Goal: Task Accomplishment & Management: Manage account settings

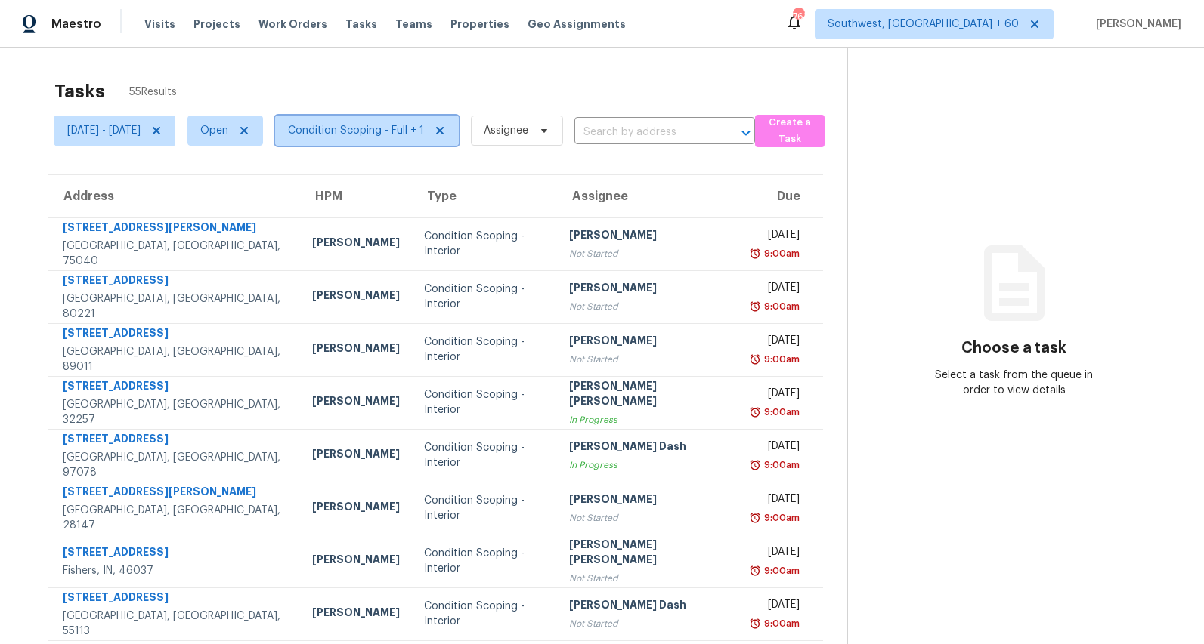
click at [422, 128] on span "Condition Scoping - Full + 1" at bounding box center [356, 130] width 136 height 15
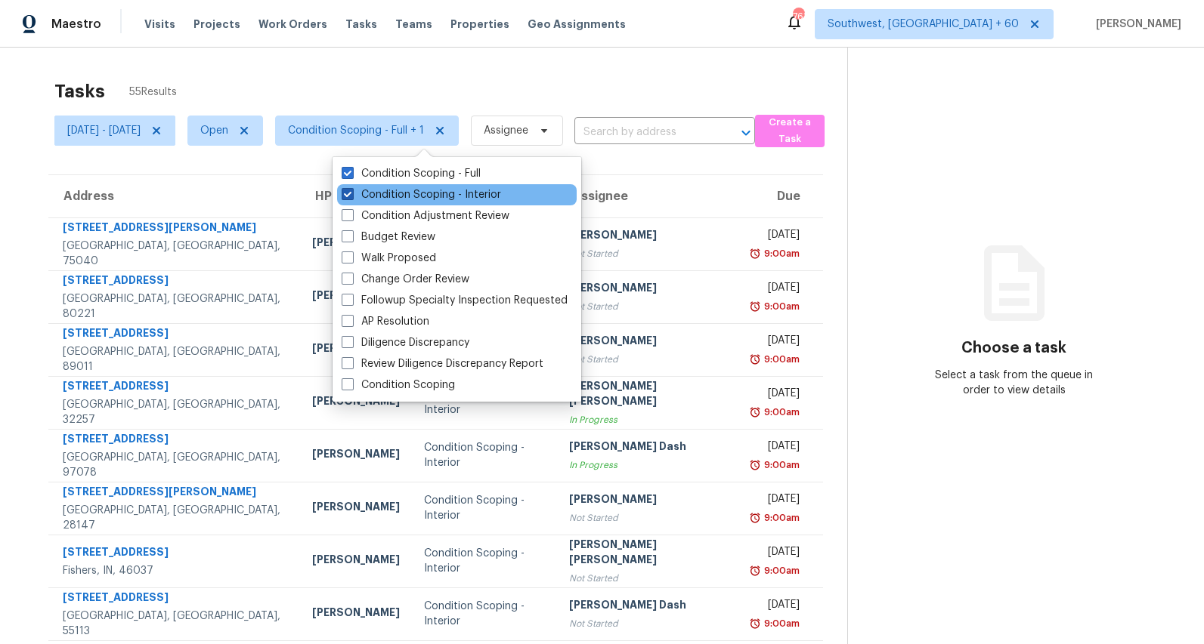
click at [416, 193] on label "Condition Scoping - Interior" at bounding box center [420, 194] width 159 height 15
click at [351, 193] on input "Condition Scoping - Interior" at bounding box center [346, 192] width 10 height 10
checkbox input "false"
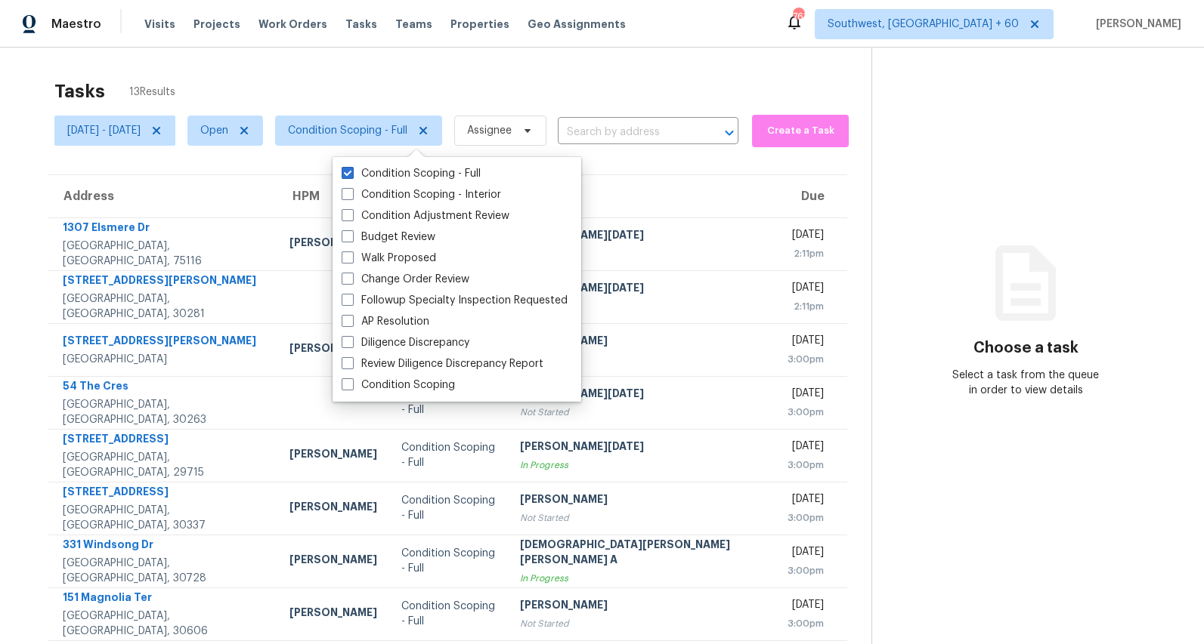
click at [382, 77] on div "Tasks 13 Results" at bounding box center [462, 91] width 817 height 39
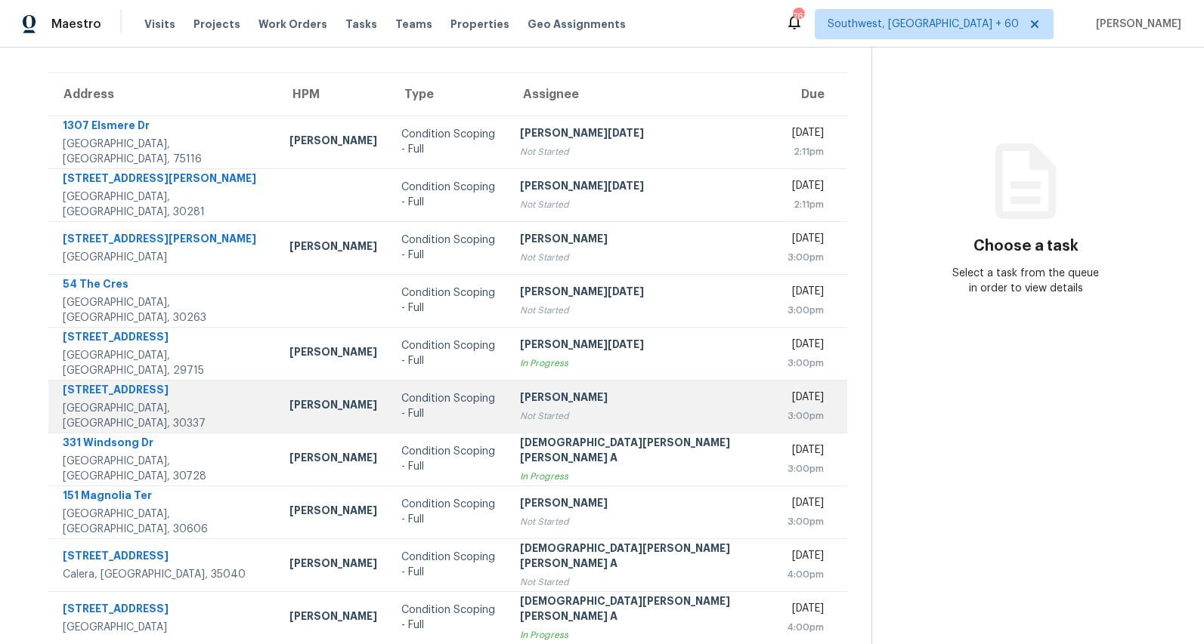
scroll to position [142, 0]
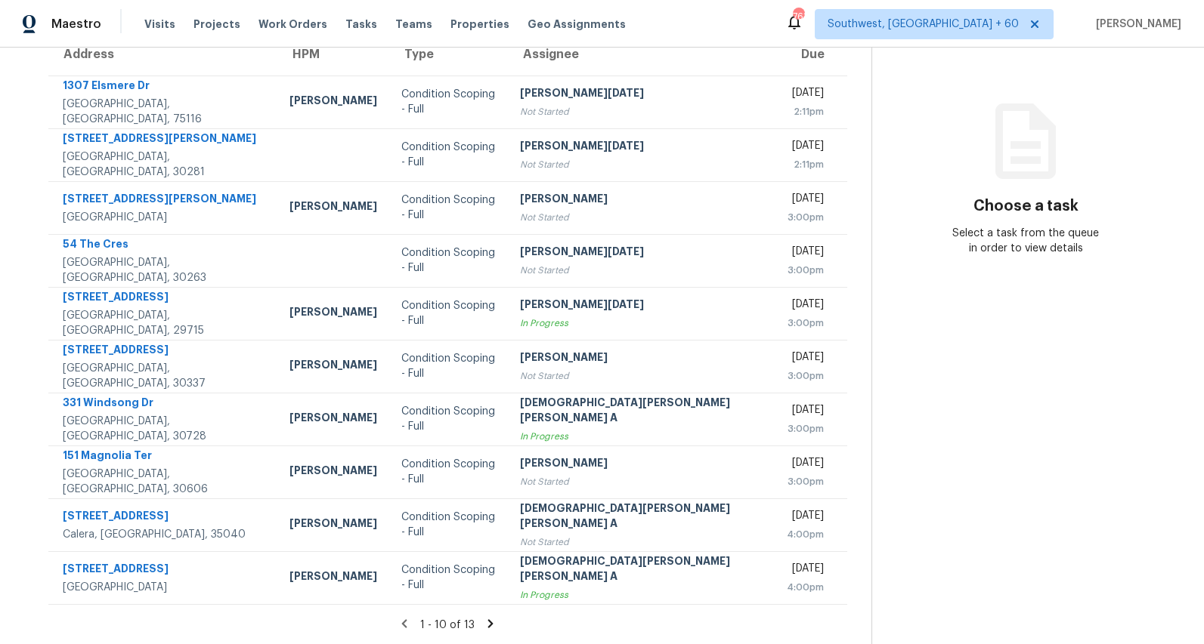
click at [488, 626] on icon at bounding box center [490, 624] width 5 height 8
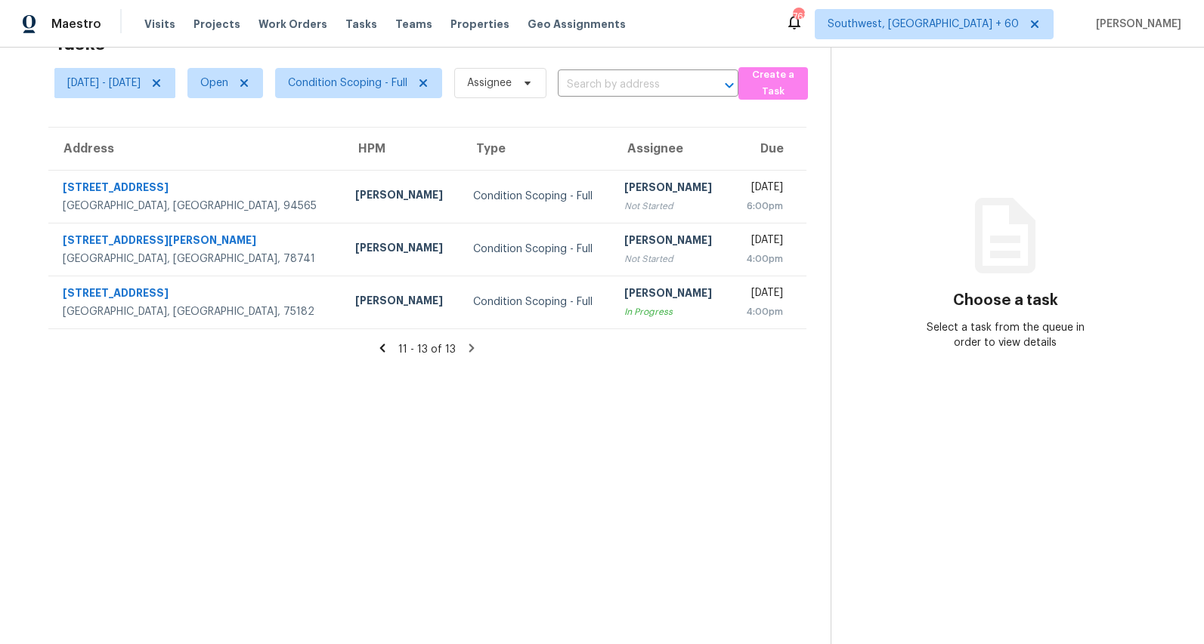
click at [385, 348] on icon at bounding box center [382, 348] width 5 height 8
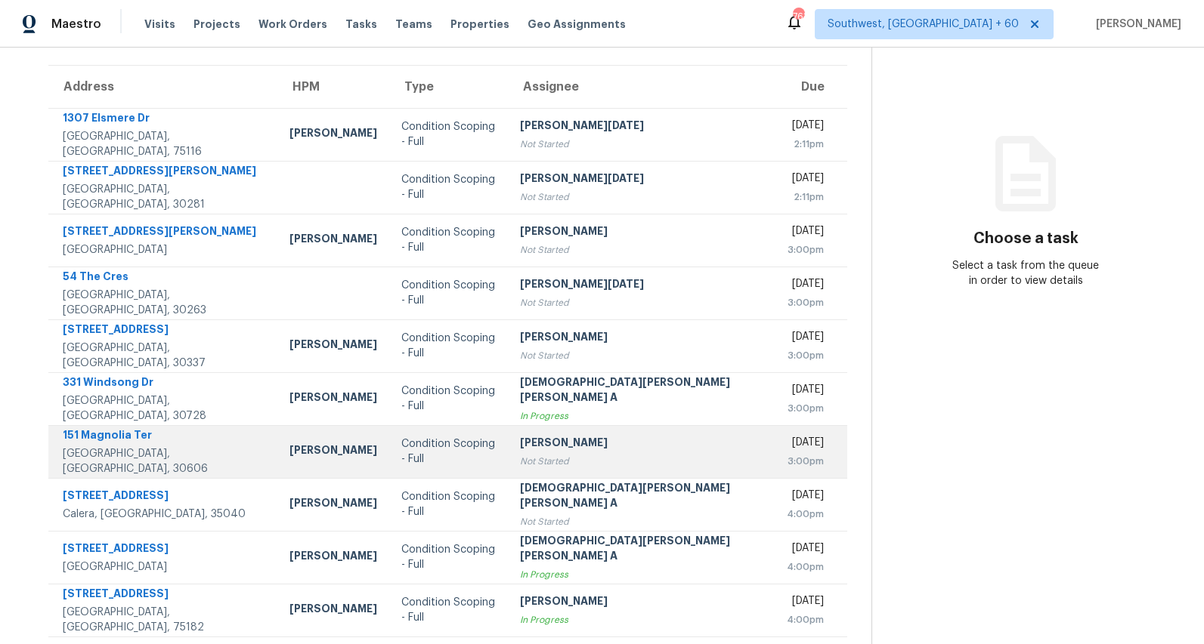
scroll to position [142, 0]
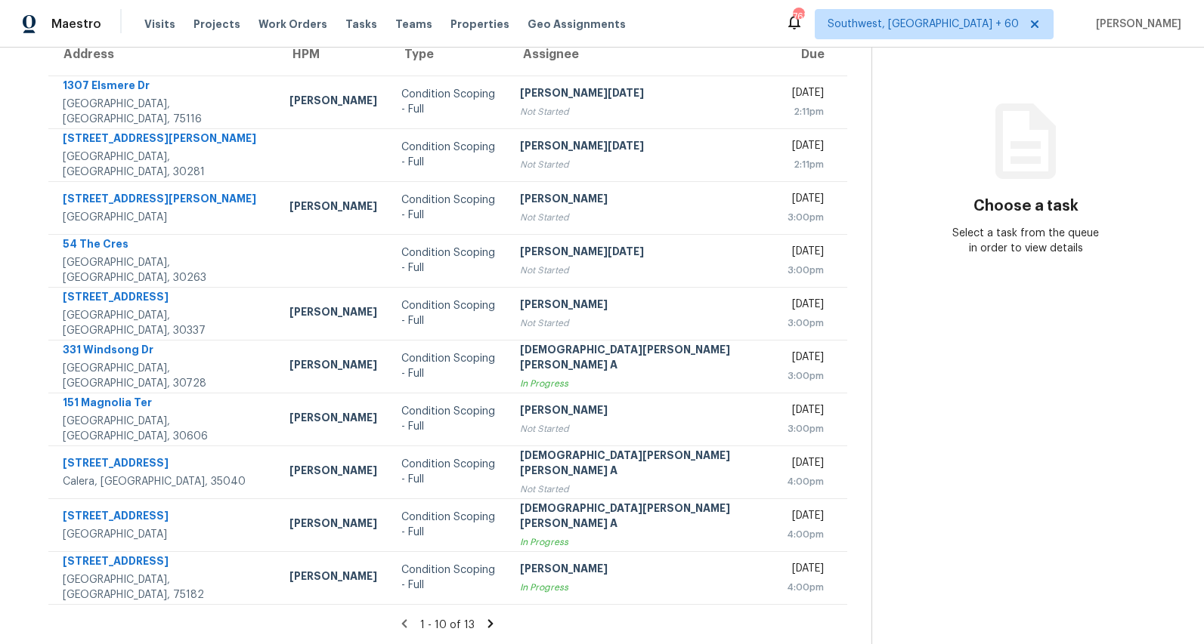
click at [484, 626] on icon at bounding box center [491, 624] width 14 height 14
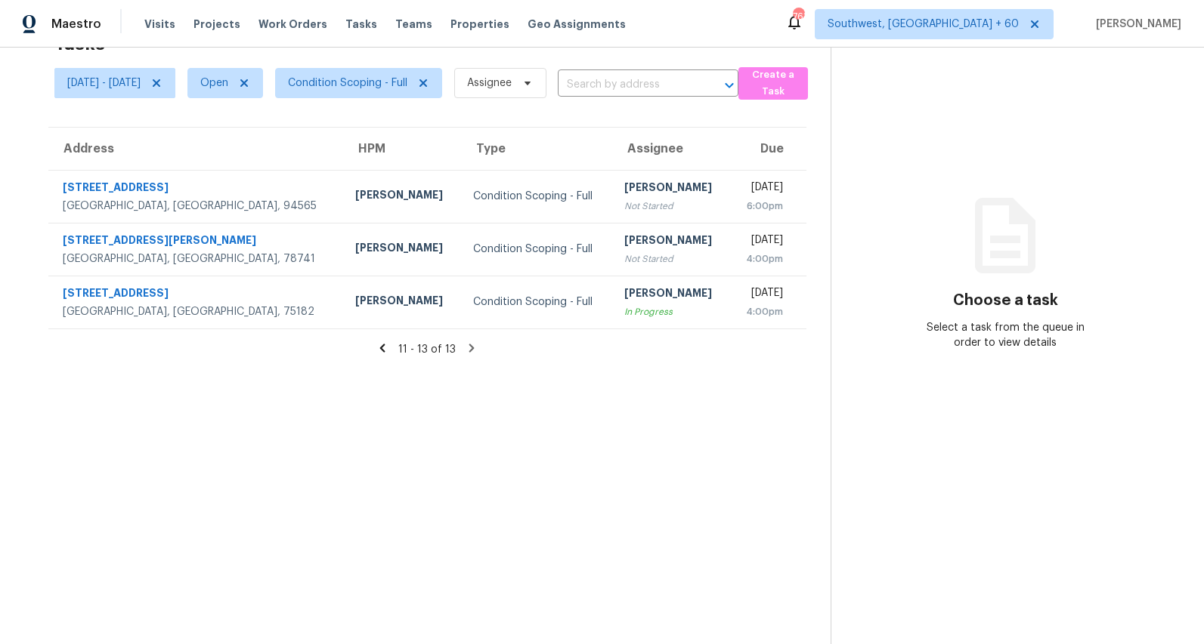
click at [388, 348] on icon at bounding box center [382, 348] width 14 height 14
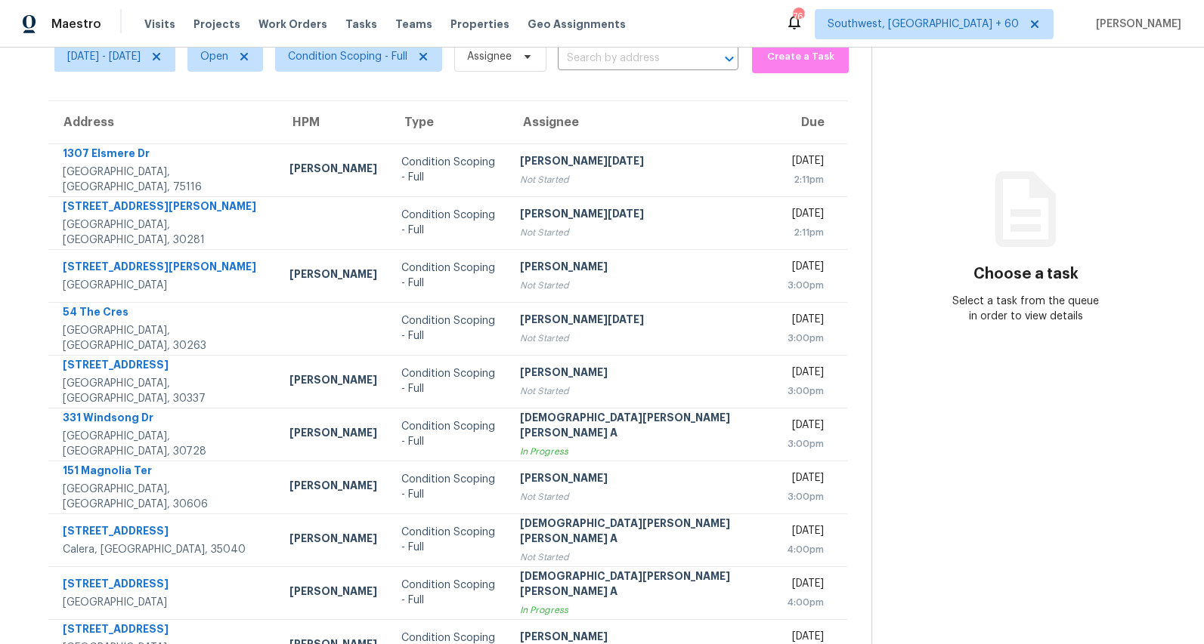
scroll to position [0, 0]
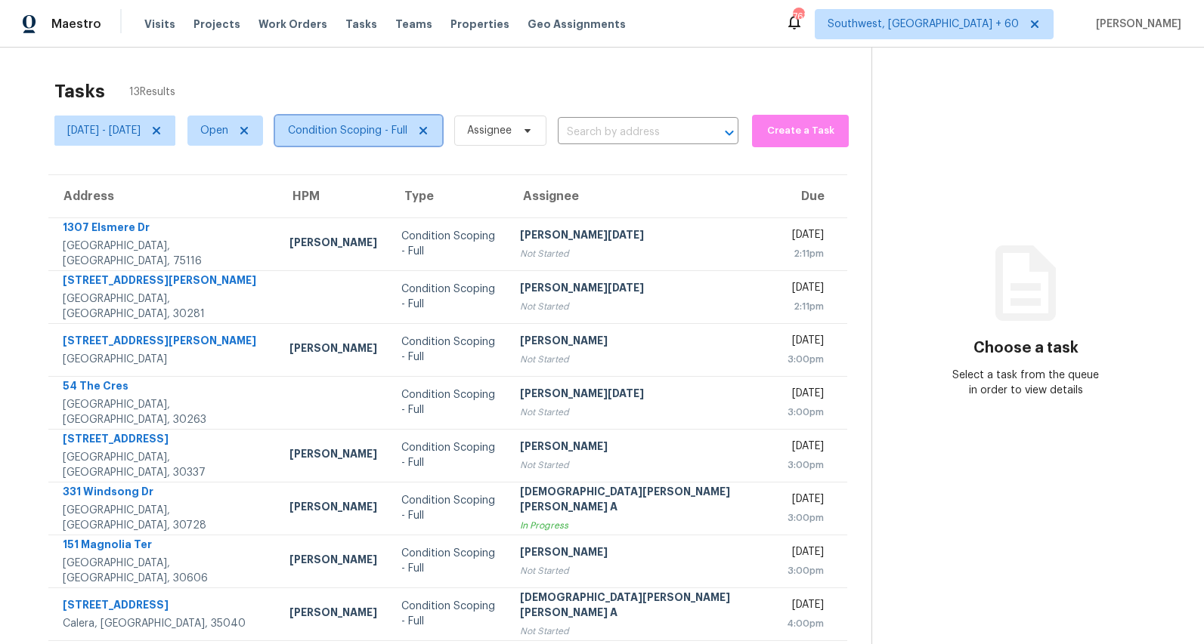
click at [398, 134] on span "Condition Scoping - Full" at bounding box center [347, 130] width 119 height 15
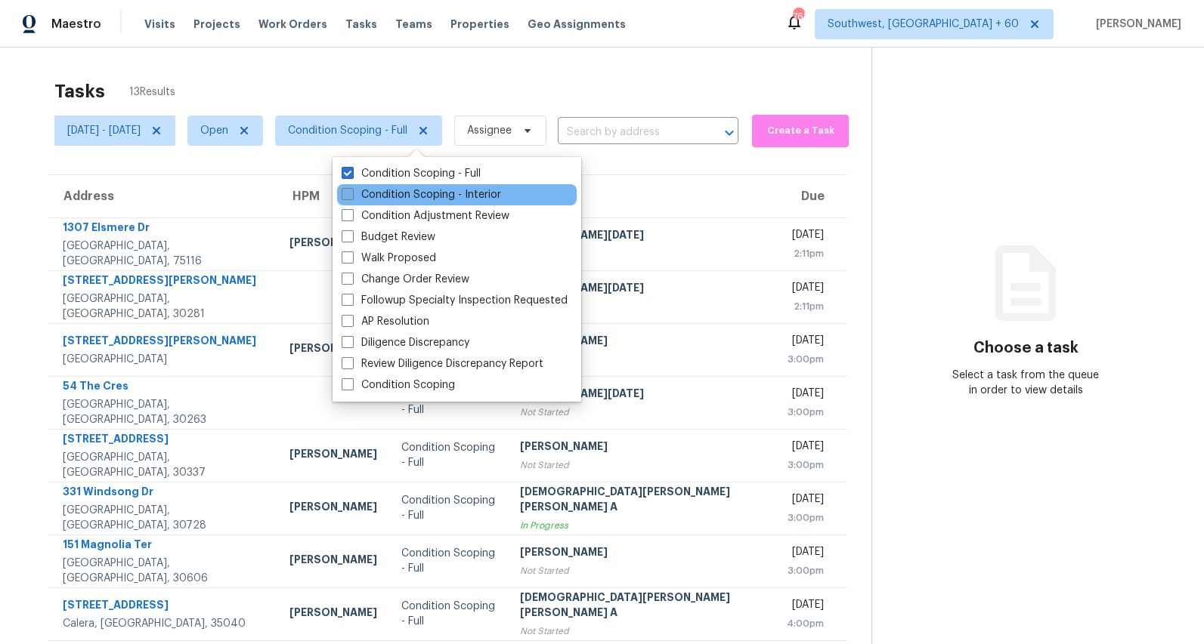
click at [397, 202] on label "Condition Scoping - Interior" at bounding box center [420, 194] width 159 height 15
click at [351, 197] on input "Condition Scoping - Interior" at bounding box center [346, 192] width 10 height 10
checkbox input "true"
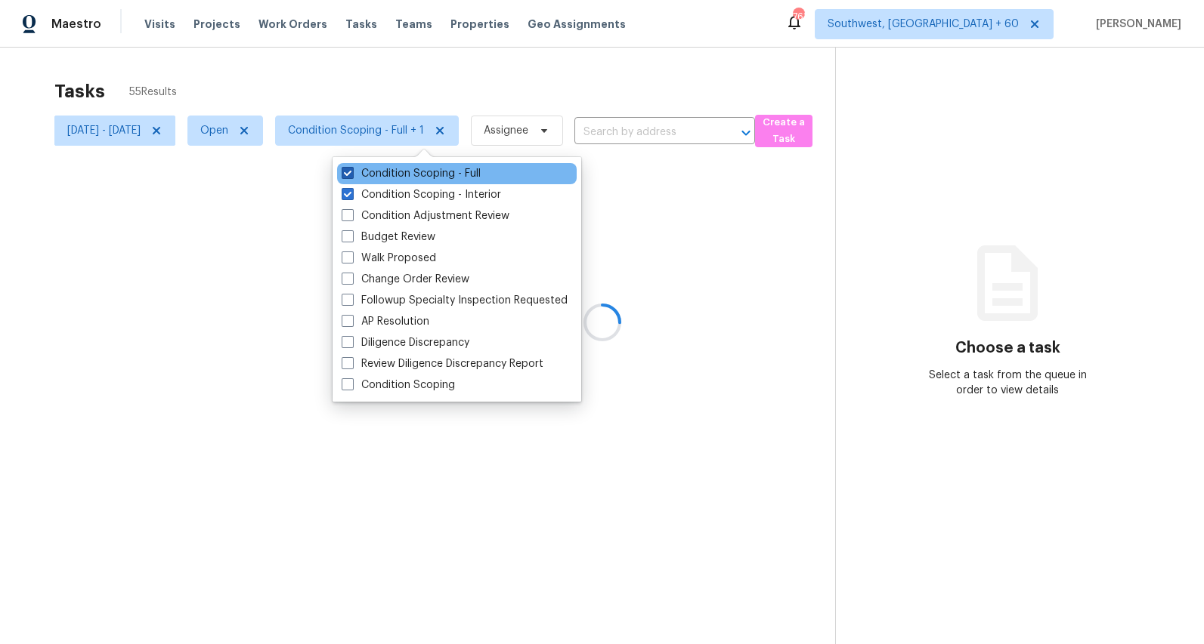
click at [395, 175] on label "Condition Scoping - Full" at bounding box center [410, 173] width 139 height 15
click at [351, 175] on input "Condition Scoping - Full" at bounding box center [346, 171] width 10 height 10
checkbox input "false"
click at [359, 85] on div "Tasks 42 Results" at bounding box center [444, 91] width 781 height 39
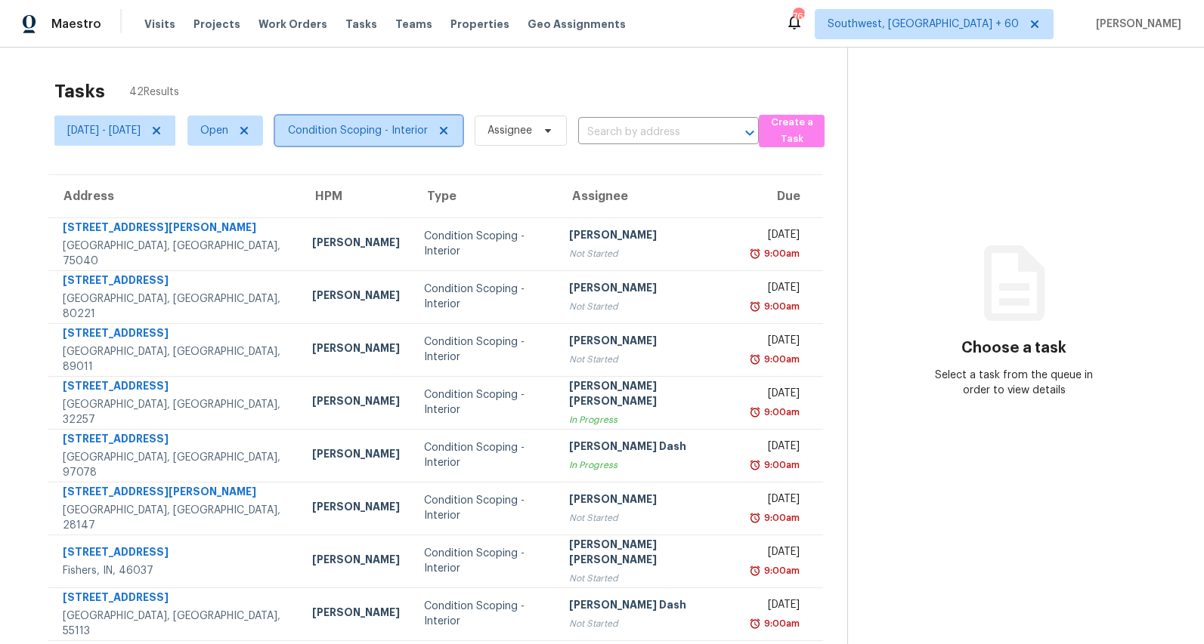
click at [413, 132] on span "Condition Scoping - Interior" at bounding box center [358, 130] width 140 height 15
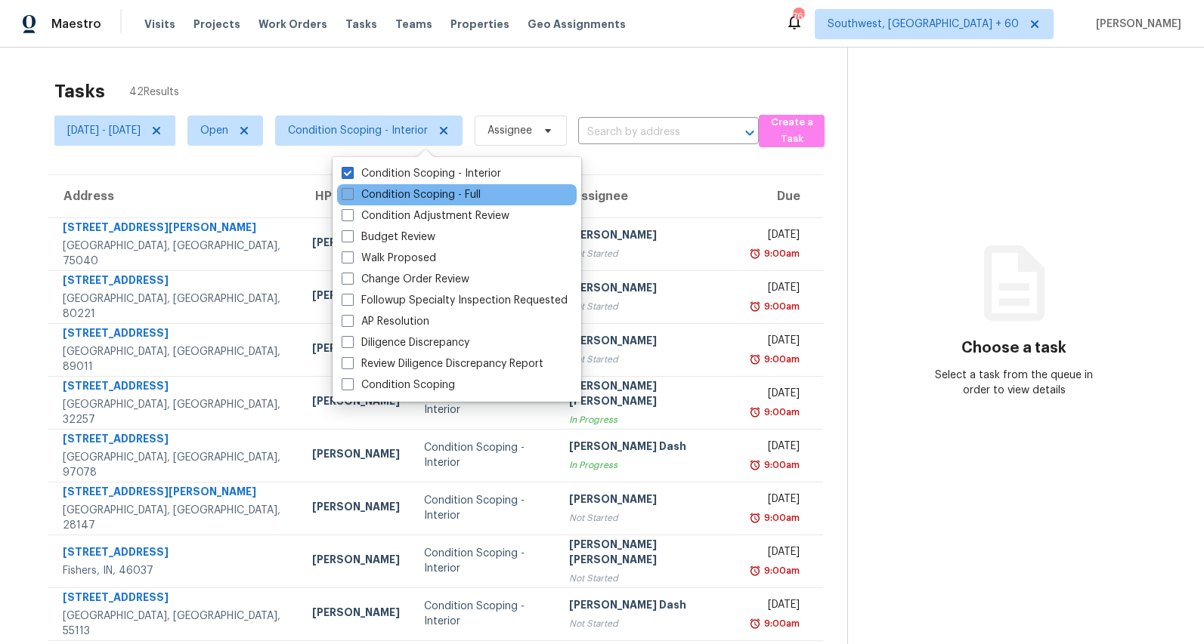
click at [409, 192] on label "Condition Scoping - Full" at bounding box center [410, 194] width 139 height 15
click at [351, 192] on input "Condition Scoping - Full" at bounding box center [346, 192] width 10 height 10
checkbox input "true"
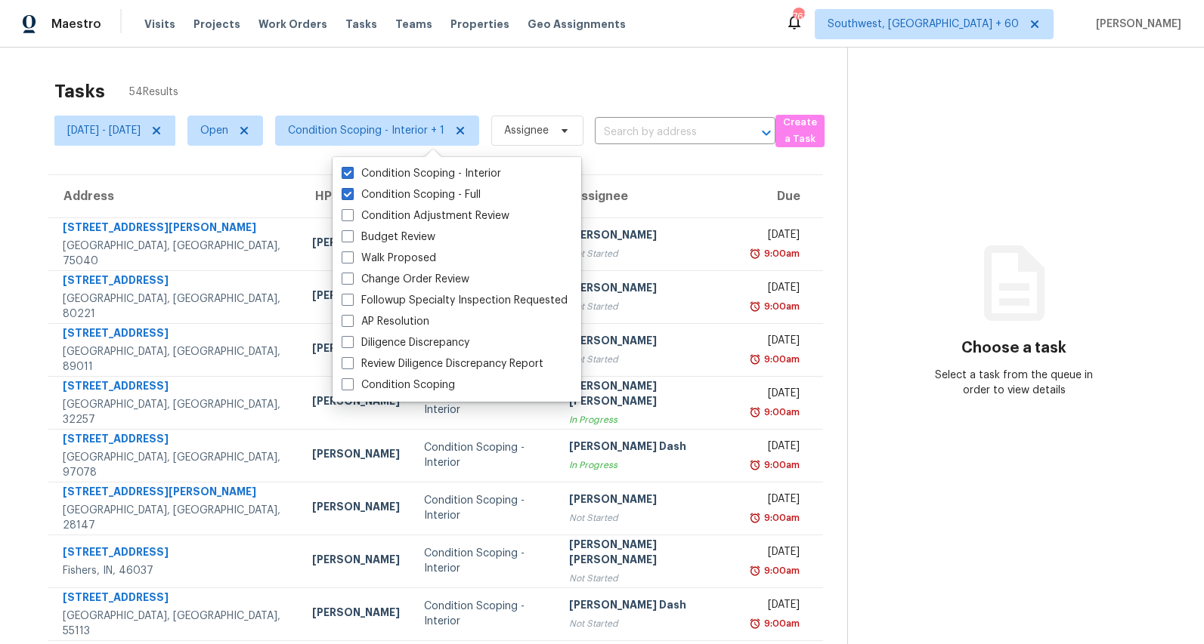
click at [360, 60] on div "Tasks 54 Results Mon, Sep 08 - Tue, Sep 09 Open Condition Scoping - Interior + …" at bounding box center [602, 418] width 1204 height 740
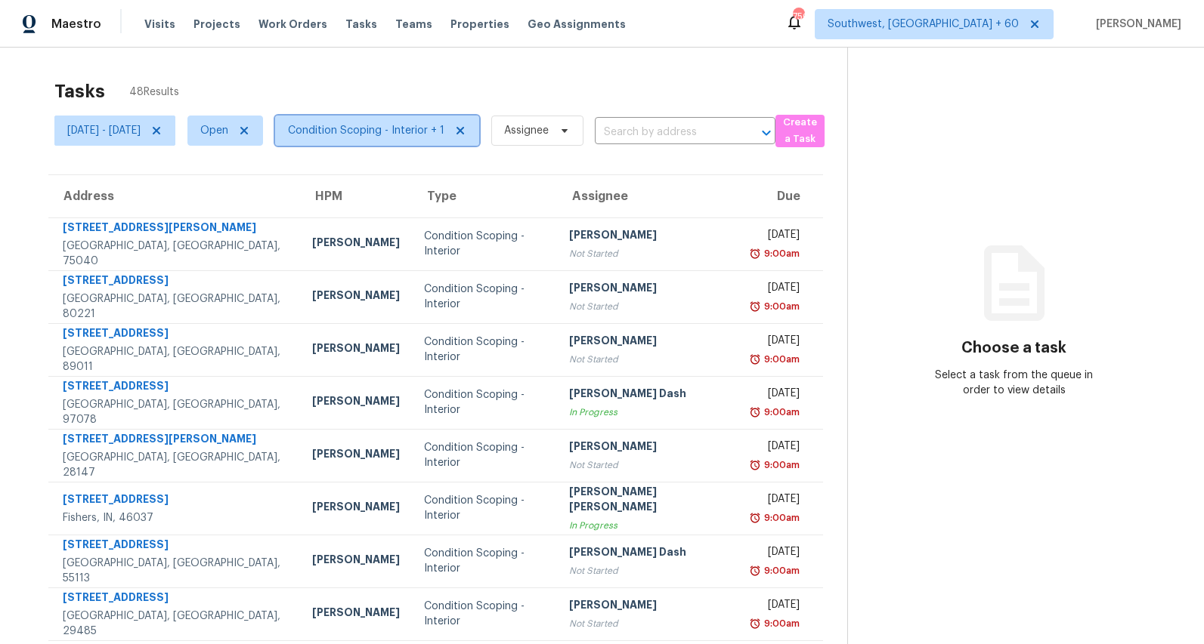
click at [421, 138] on span "Condition Scoping - Interior + 1" at bounding box center [377, 131] width 204 height 30
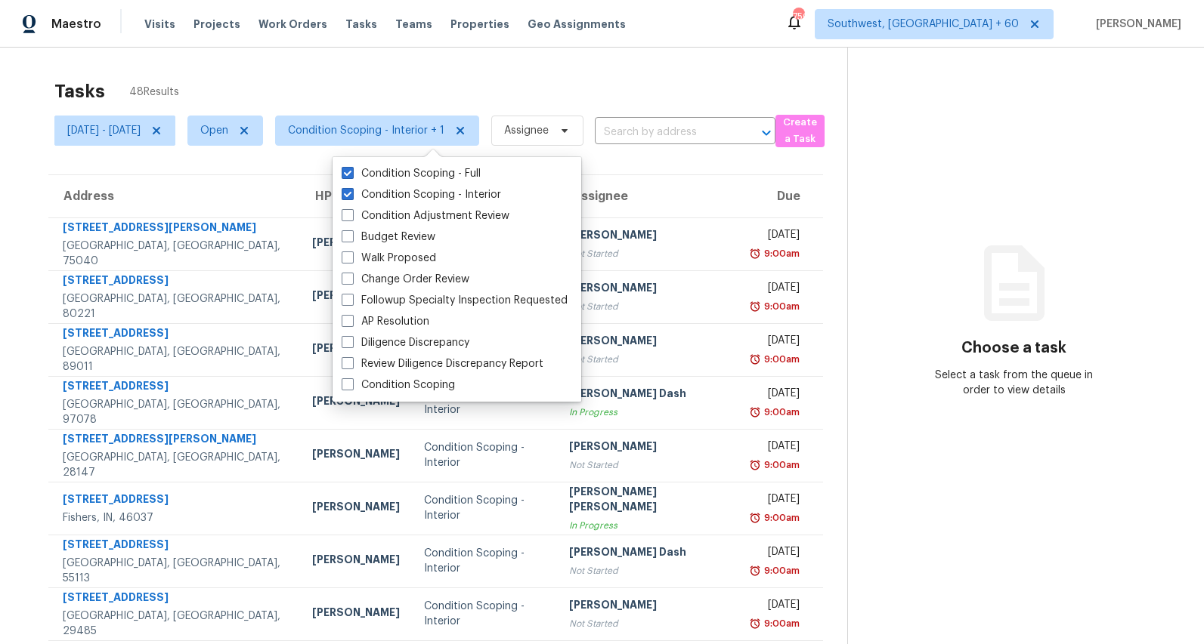
click at [301, 52] on div "Tasks 48 Results Mon, Sep 08 - Tue, Sep 09 Open Condition Scoping - Interior + …" at bounding box center [602, 418] width 1204 height 740
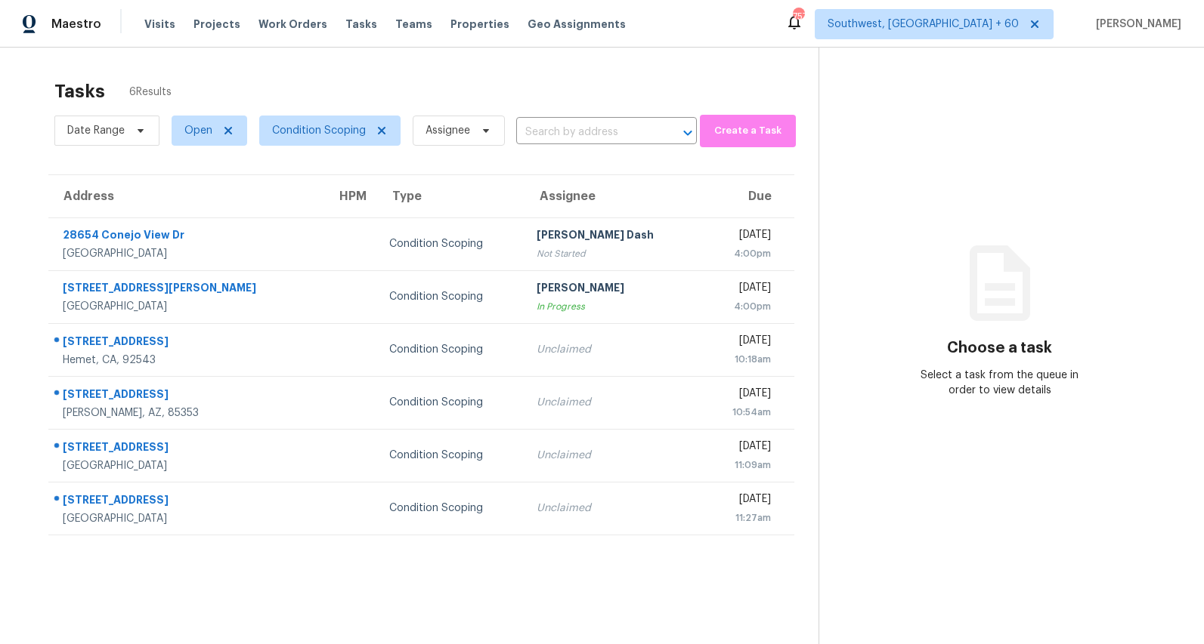
click at [335, 94] on div "Tasks 6 Results" at bounding box center [436, 91] width 764 height 39
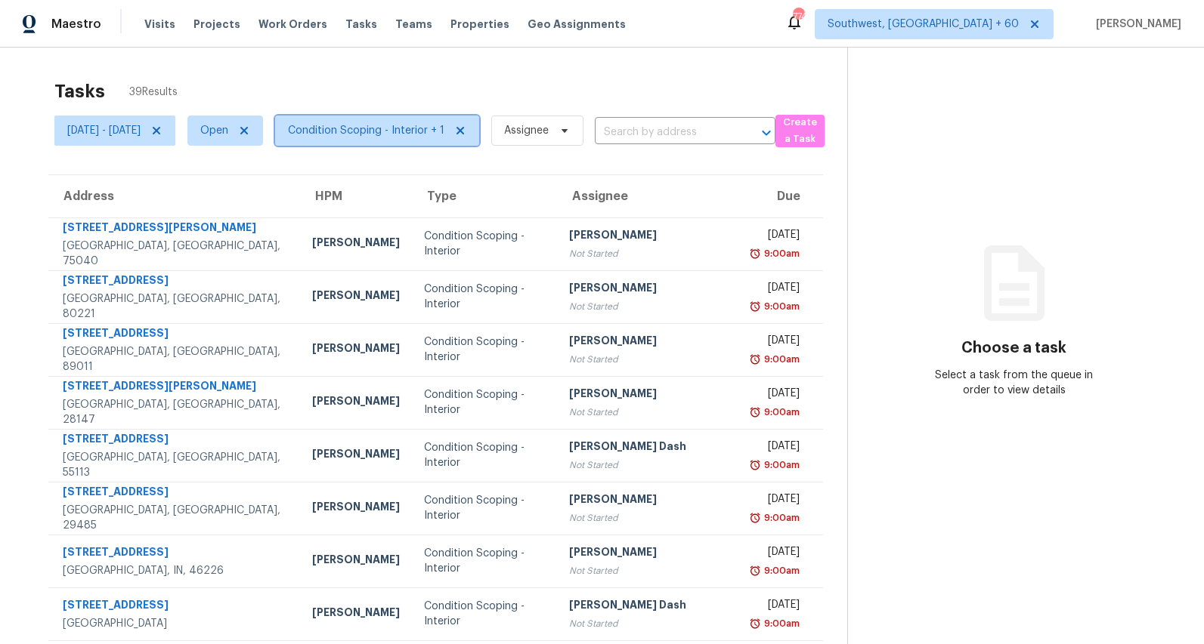
click at [440, 144] on span "Condition Scoping - Interior + 1" at bounding box center [377, 131] width 204 height 30
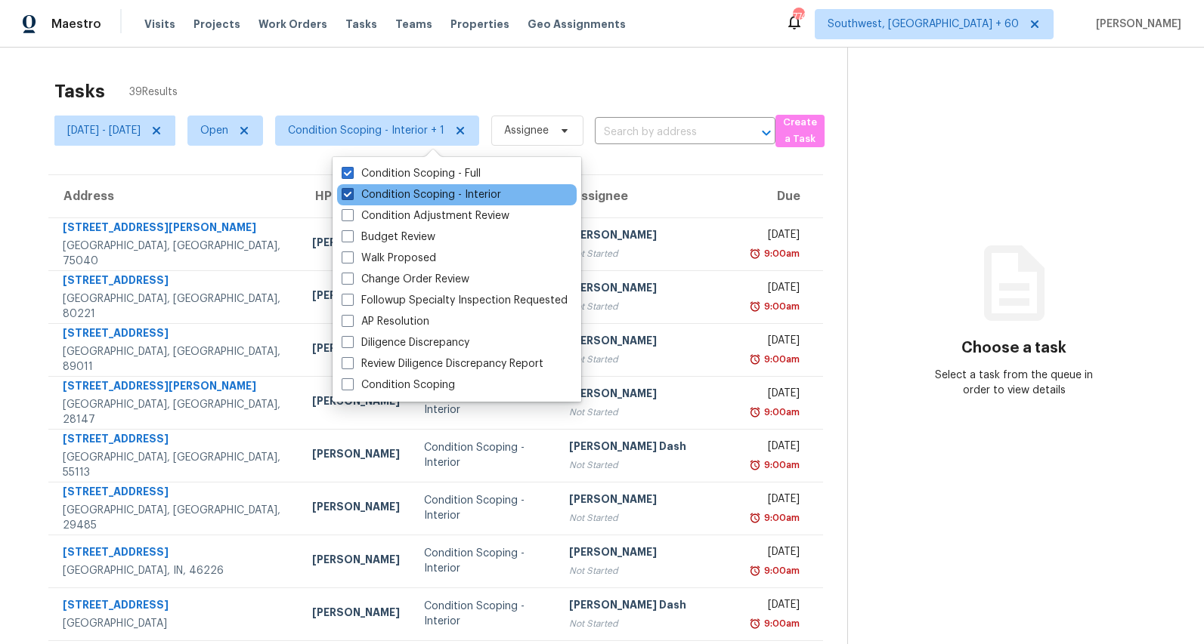
click at [428, 196] on label "Condition Scoping - Interior" at bounding box center [420, 194] width 159 height 15
click at [351, 196] on input "Condition Scoping - Interior" at bounding box center [346, 192] width 10 height 10
checkbox input "false"
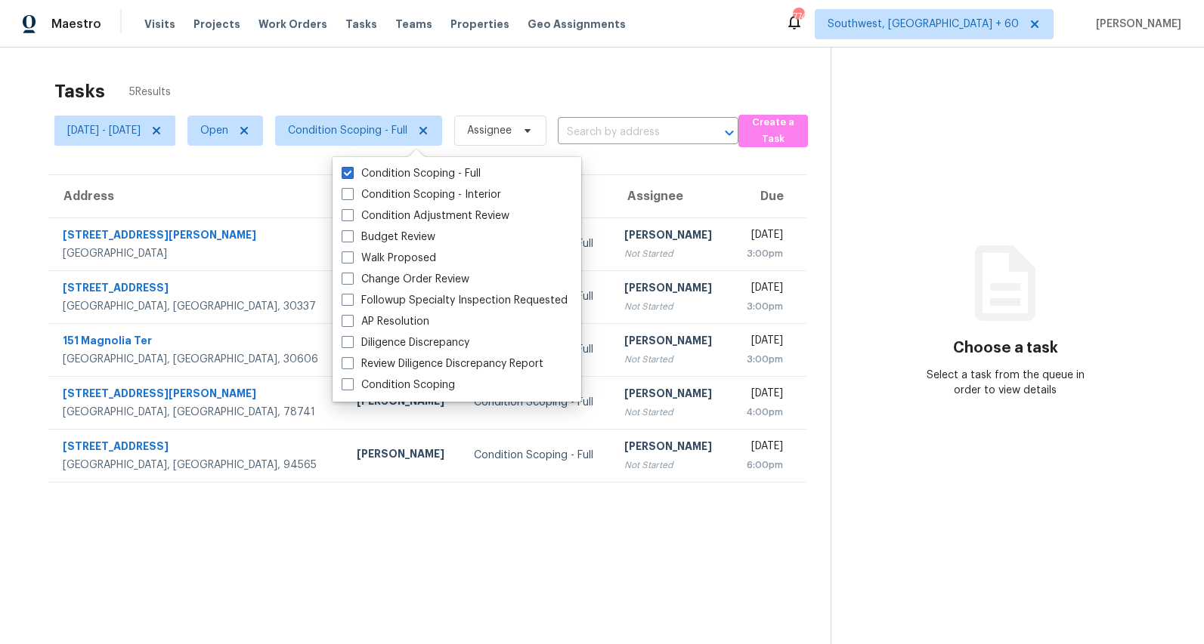
click at [382, 70] on div "Tasks 5 Results Mon, Sep 08 - Tue, Sep 09 Open Condition Scoping - Full Assigne…" at bounding box center [602, 370] width 1204 height 644
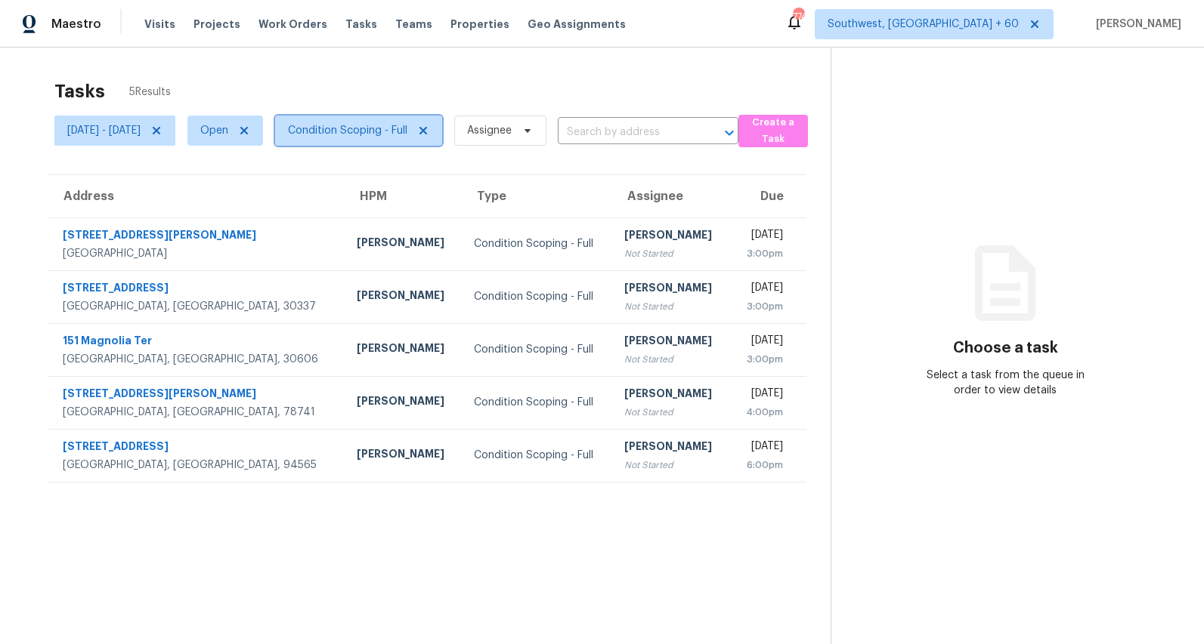
click at [407, 129] on span "Condition Scoping - Full" at bounding box center [347, 130] width 119 height 15
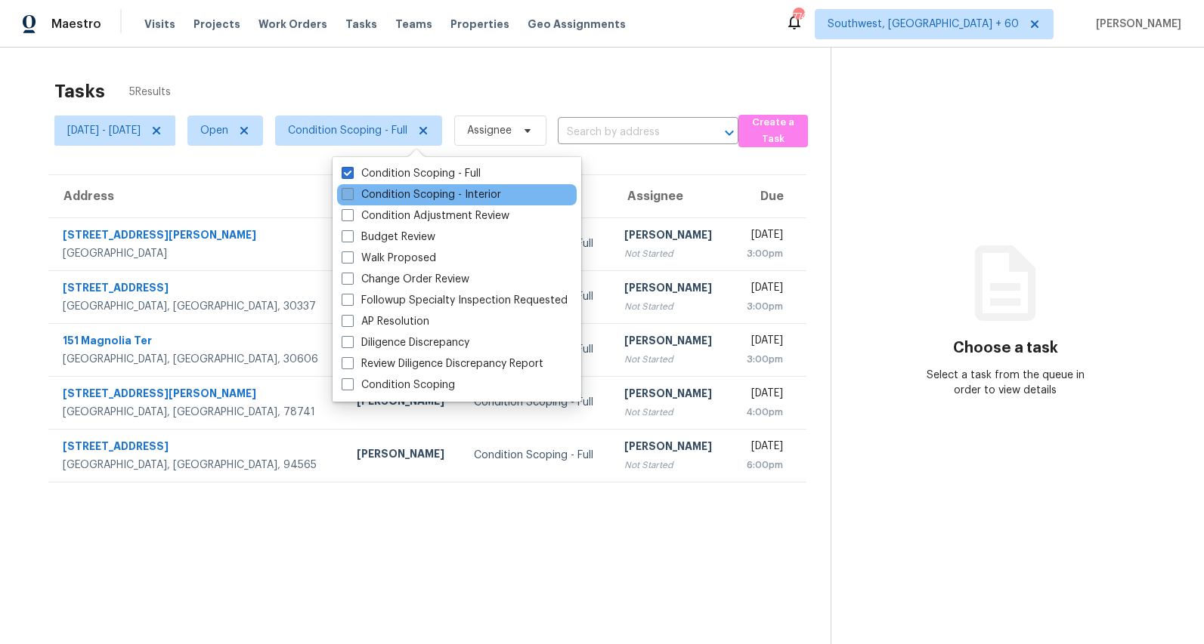
click at [405, 192] on label "Condition Scoping - Interior" at bounding box center [420, 194] width 159 height 15
click at [351, 192] on input "Condition Scoping - Interior" at bounding box center [346, 192] width 10 height 10
checkbox input "true"
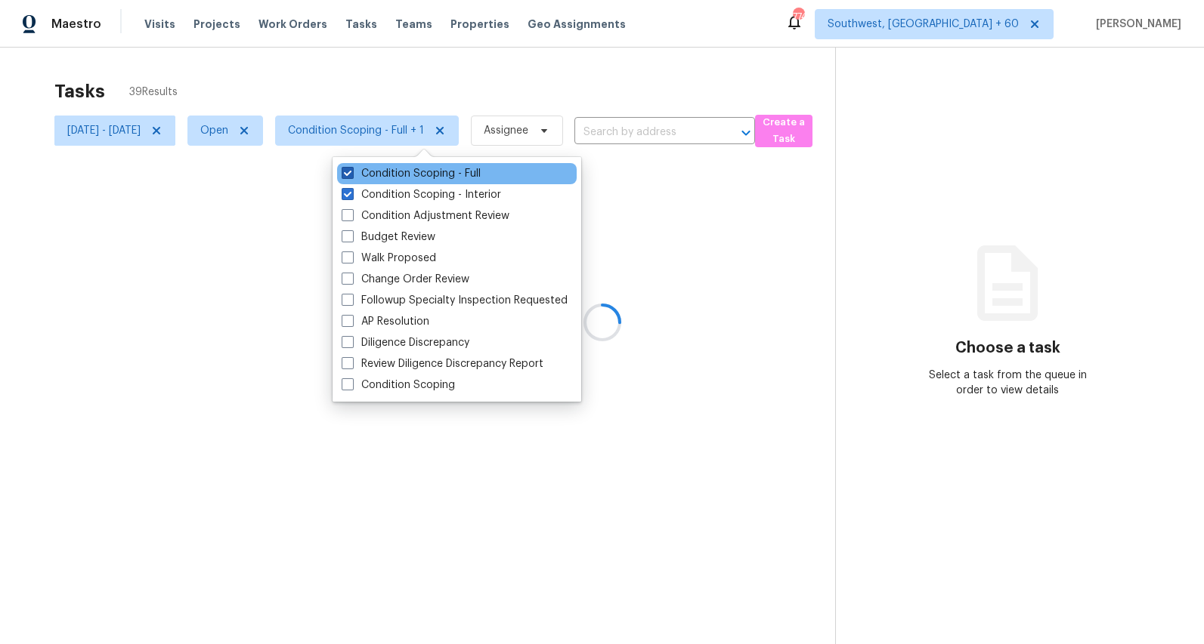
click at [401, 174] on label "Condition Scoping - Full" at bounding box center [410, 173] width 139 height 15
click at [351, 174] on input "Condition Scoping - Full" at bounding box center [346, 171] width 10 height 10
checkbox input "false"
click at [339, 90] on div at bounding box center [602, 322] width 1204 height 644
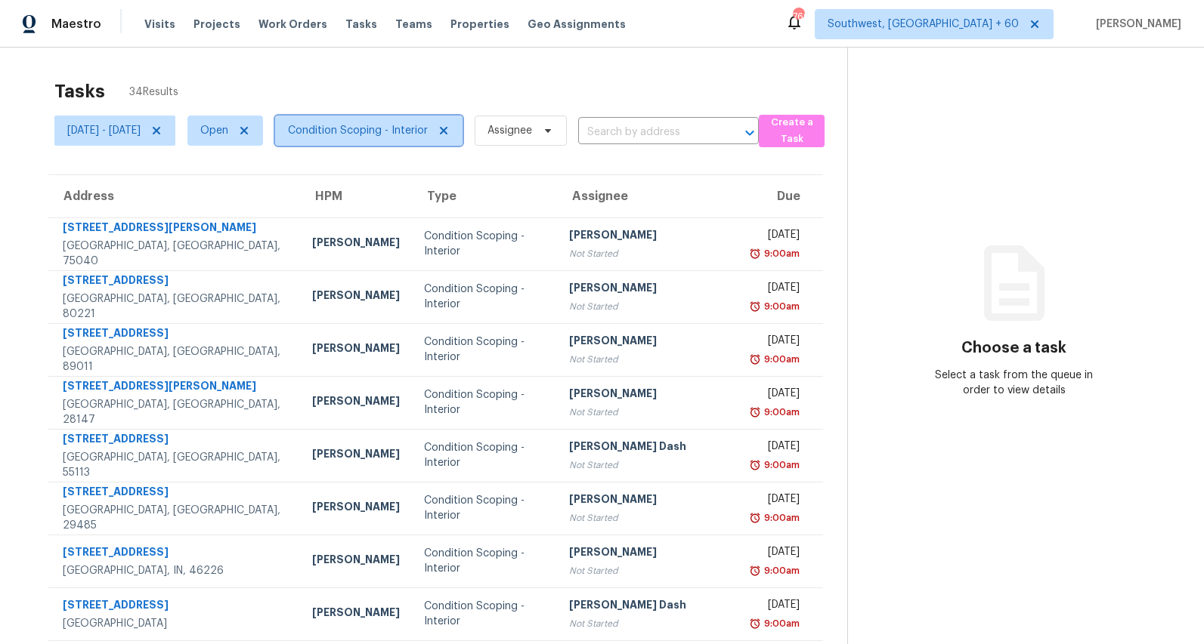
click at [422, 144] on span "Condition Scoping - Interior" at bounding box center [368, 131] width 187 height 30
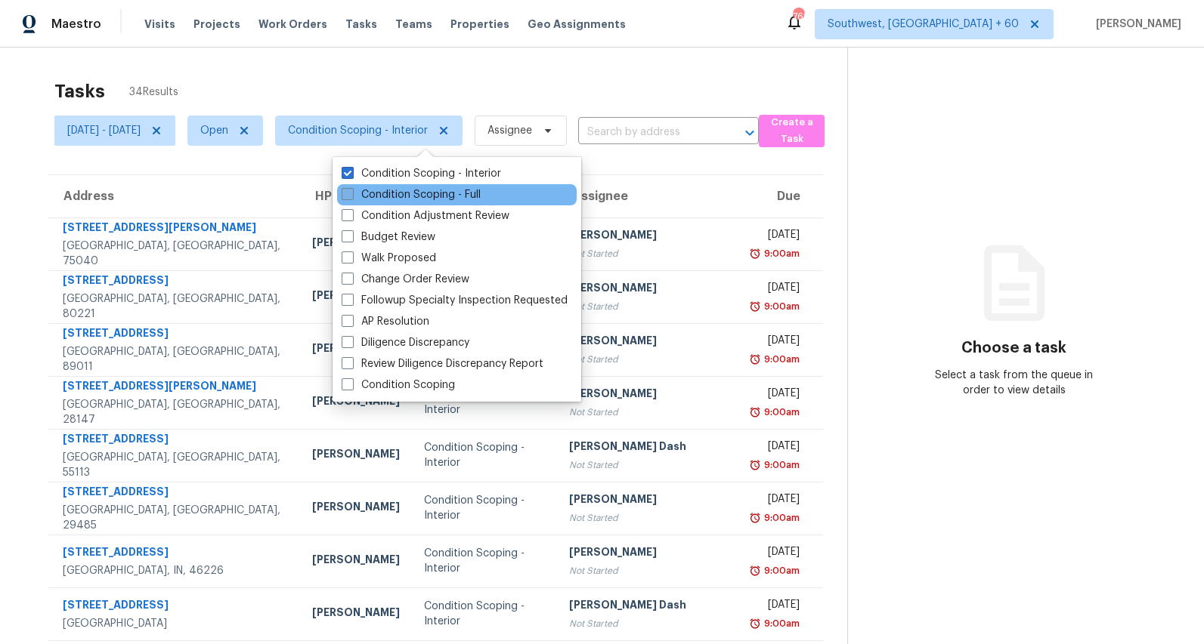
click at [413, 199] on label "Condition Scoping - Full" at bounding box center [410, 194] width 139 height 15
click at [351, 197] on input "Condition Scoping - Full" at bounding box center [346, 192] width 10 height 10
checkbox input "true"
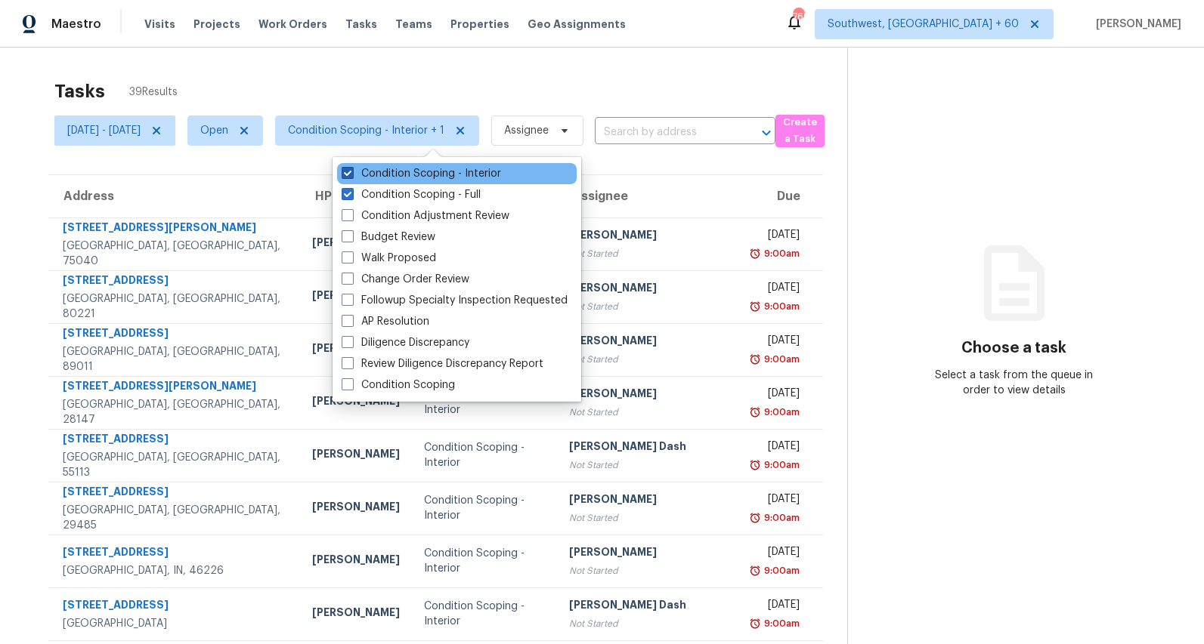
click at [405, 174] on label "Condition Scoping - Interior" at bounding box center [420, 173] width 159 height 15
click at [351, 174] on input "Condition Scoping - Interior" at bounding box center [346, 171] width 10 height 10
checkbox input "false"
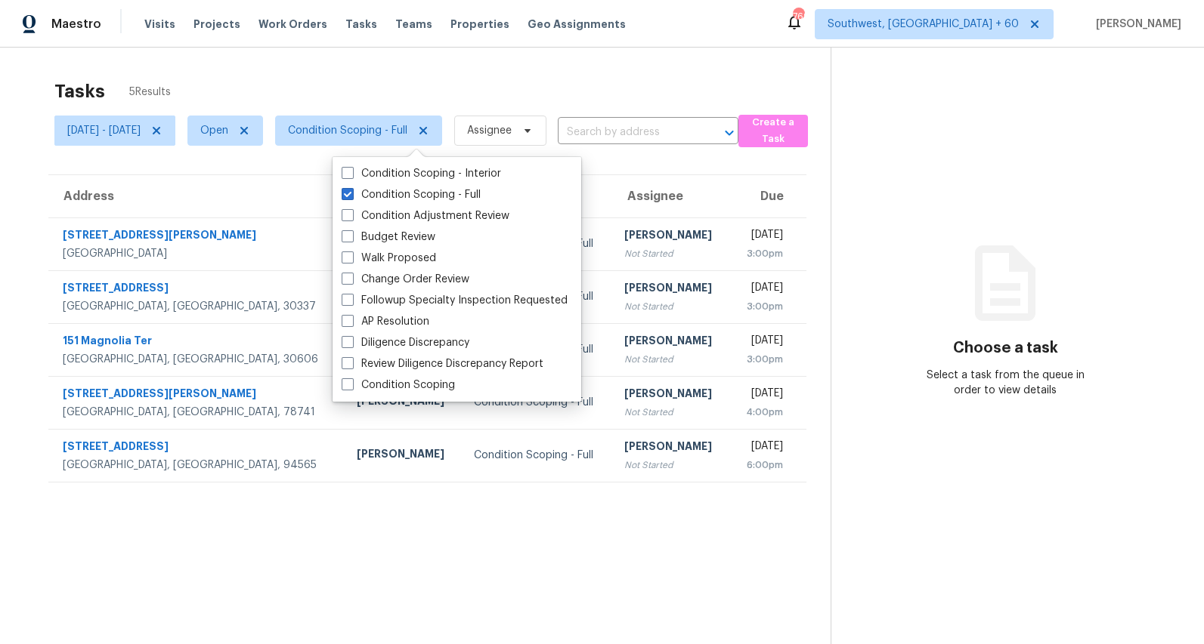
click at [318, 52] on div "Tasks 5 Results Mon, Sep 08 - Tue, Sep 09 Open Condition Scoping - Full Assigne…" at bounding box center [602, 370] width 1204 height 644
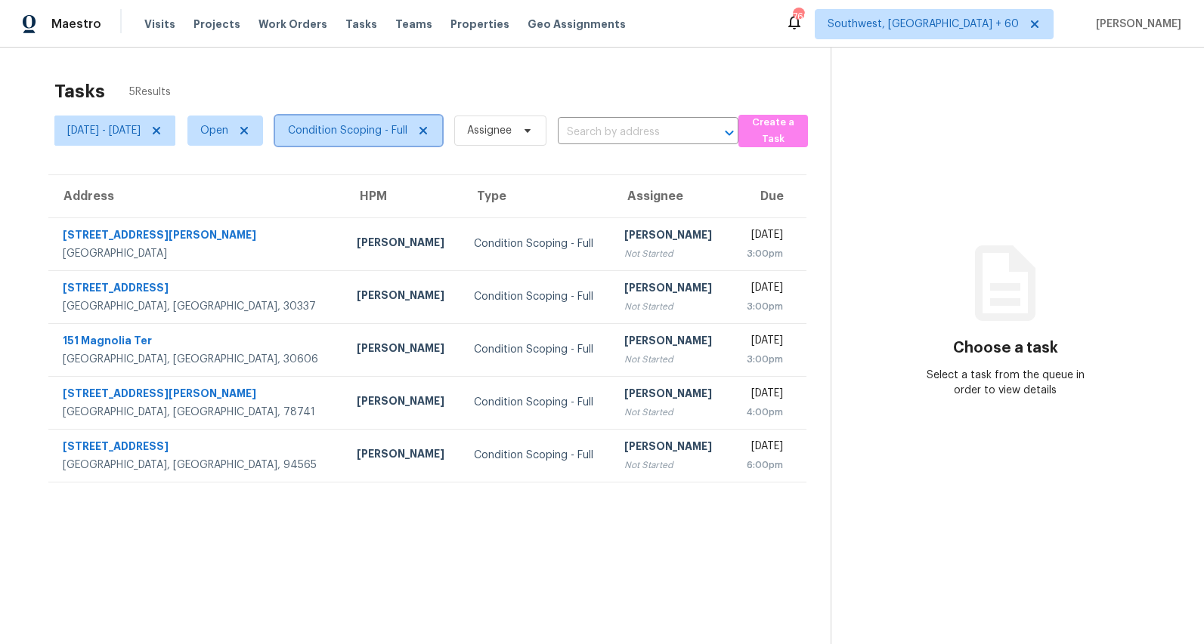
click at [412, 144] on span "Condition Scoping - Full" at bounding box center [358, 131] width 167 height 30
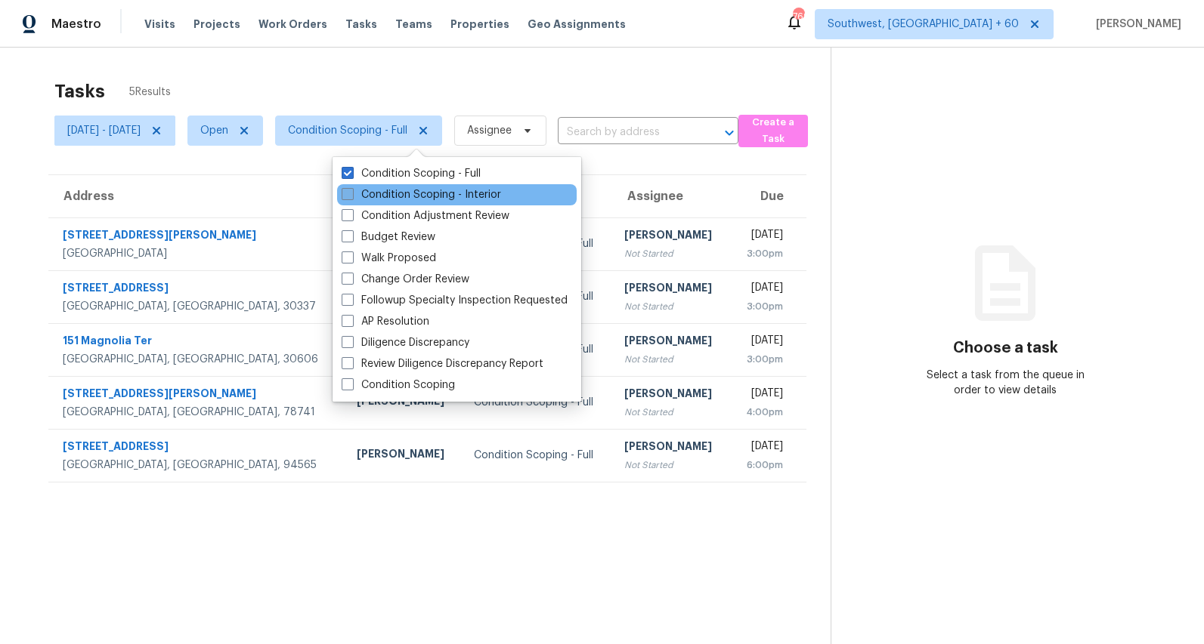
click at [392, 193] on label "Condition Scoping - Interior" at bounding box center [420, 194] width 159 height 15
click at [351, 193] on input "Condition Scoping - Interior" at bounding box center [346, 192] width 10 height 10
checkbox input "true"
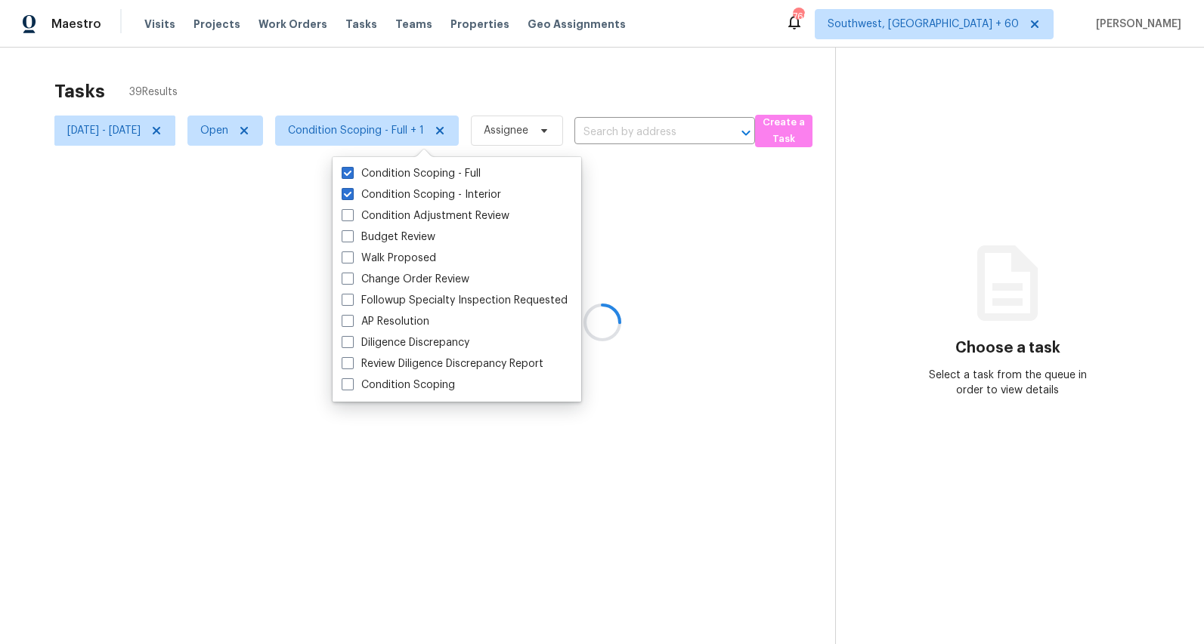
click at [350, 66] on div "Tasks 39 Results Mon, Sep 08 - Tue, Sep 09 Open Condition Scoping - Full + 1 As…" at bounding box center [602, 370] width 1204 height 644
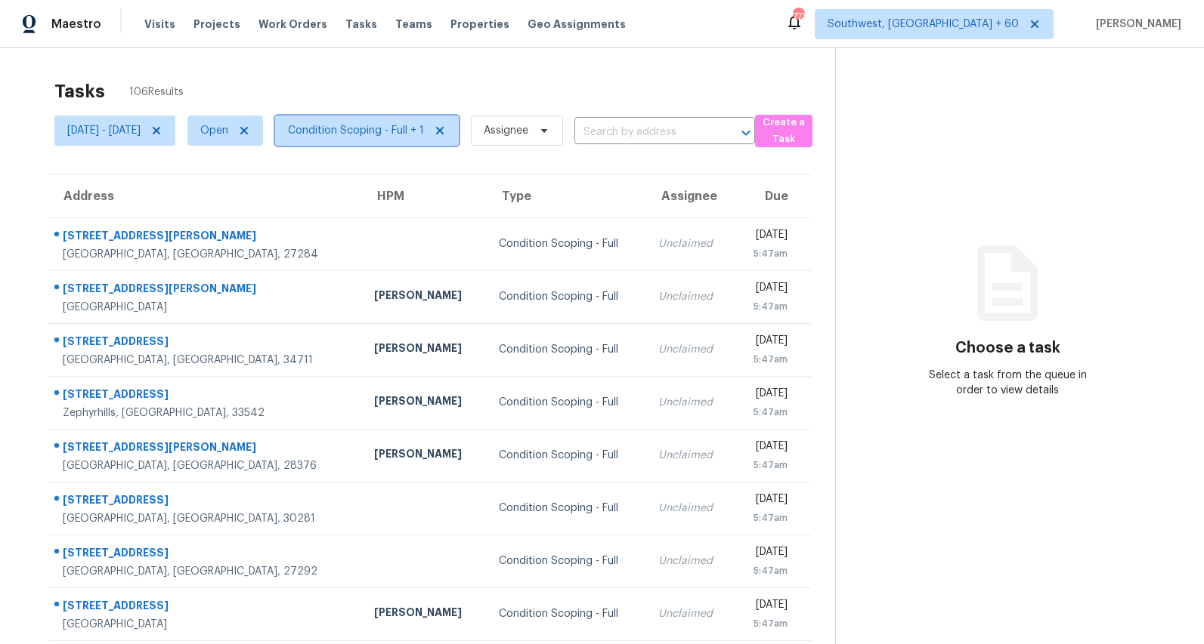
click at [424, 137] on span "Condition Scoping - Full + 1" at bounding box center [356, 130] width 136 height 15
click at [422, 63] on div "Tasks 106 Results Wed, Sep 10 - Wed, Sep 10 Open Condition Scoping - Full + 1 A…" at bounding box center [602, 418] width 1204 height 740
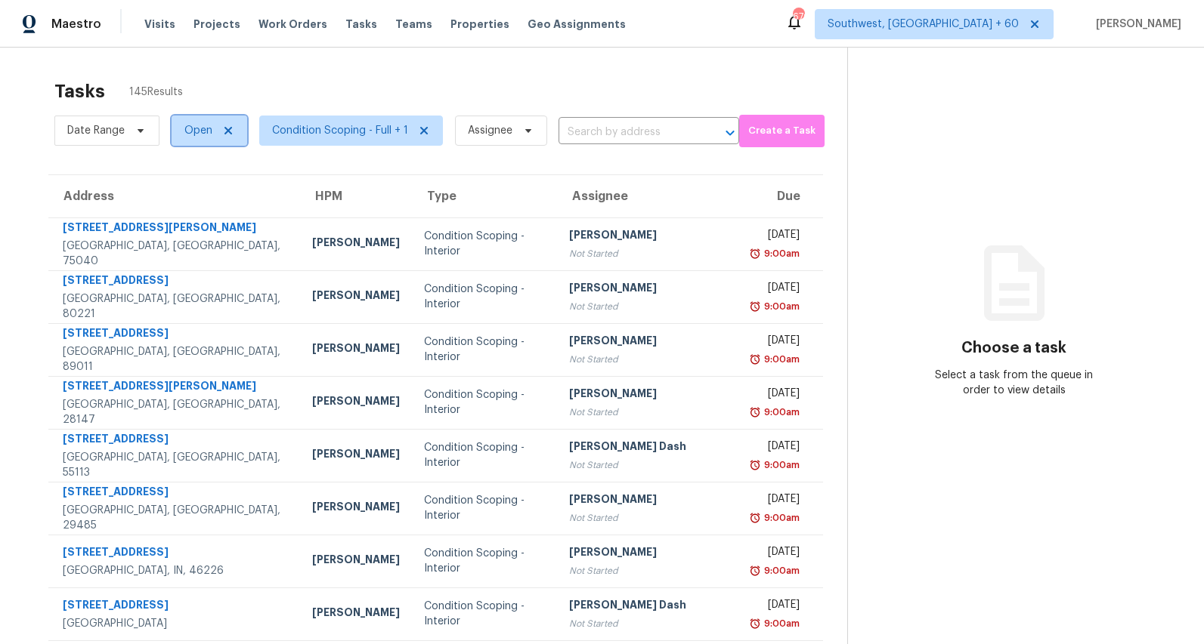
click at [194, 130] on span "Open" at bounding box center [198, 130] width 28 height 15
click at [196, 216] on label "Blocked" at bounding box center [210, 216] width 60 height 15
click at [190, 216] on input "Blocked" at bounding box center [185, 214] width 10 height 10
checkbox input "true"
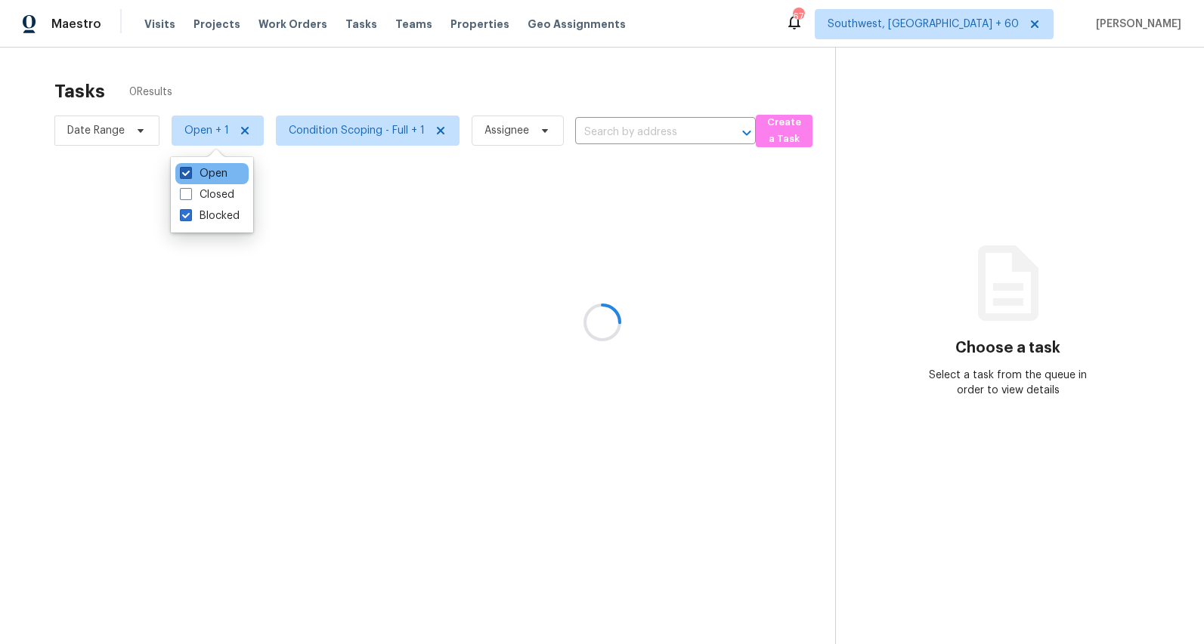
click at [212, 175] on label "Open" at bounding box center [204, 173] width 48 height 15
click at [190, 175] on input "Open" at bounding box center [185, 171] width 10 height 10
checkbox input "false"
click at [206, 71] on div at bounding box center [602, 322] width 1204 height 644
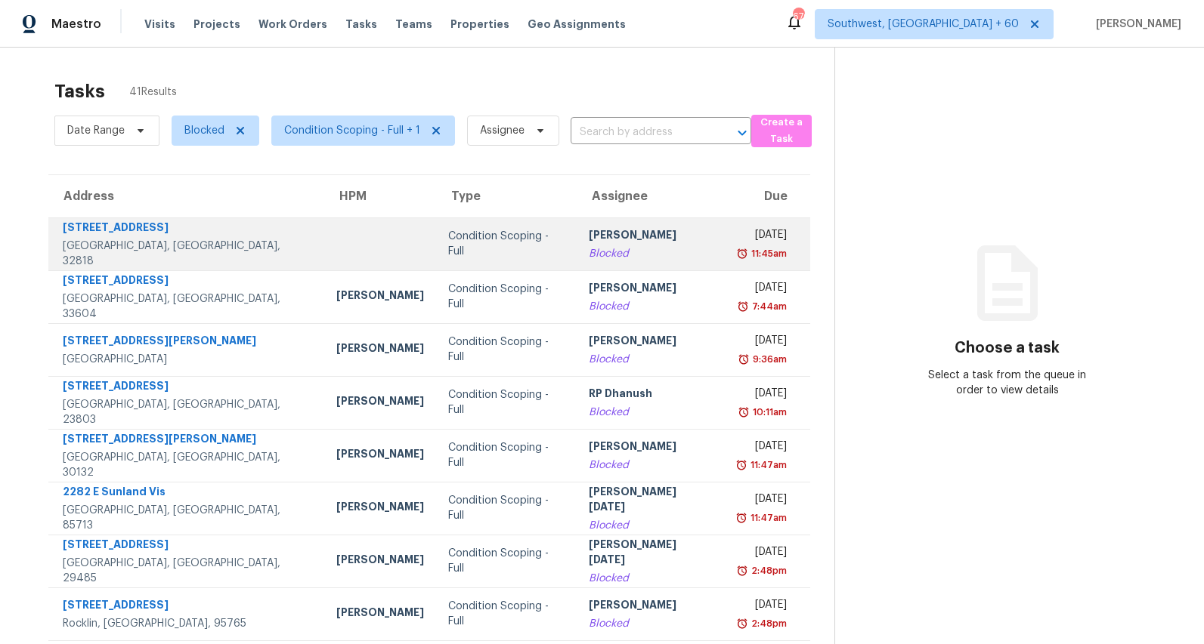
click at [521, 246] on td "Condition Scoping - Full" at bounding box center [506, 244] width 141 height 53
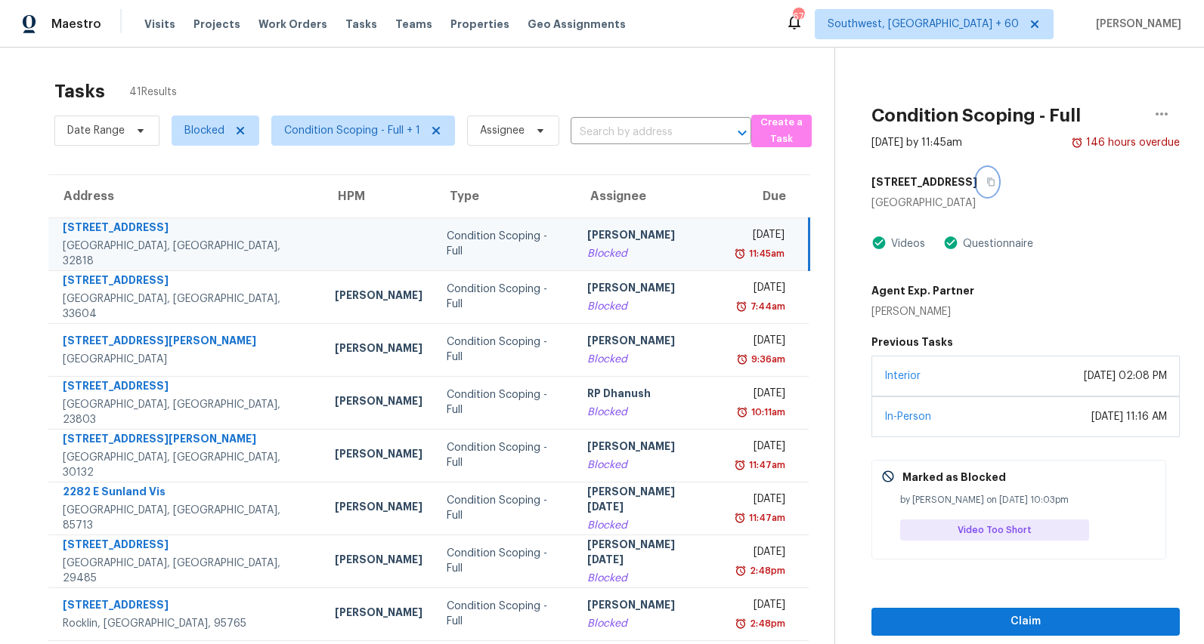
click at [986, 182] on icon "button" at bounding box center [990, 182] width 9 height 9
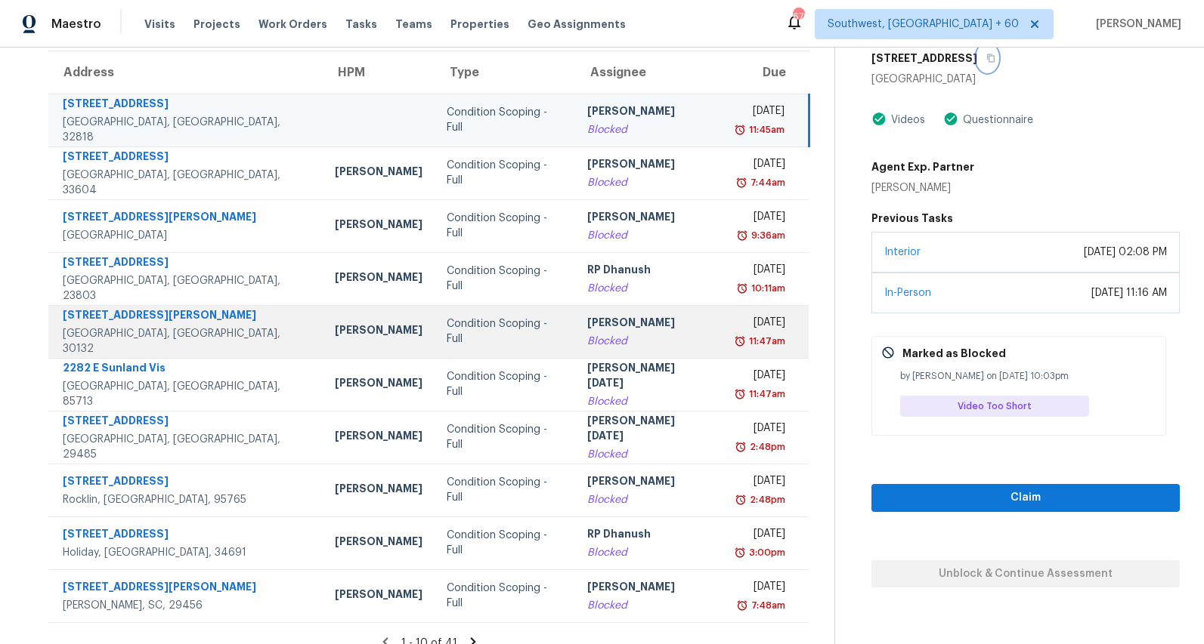
scroll to position [142, 0]
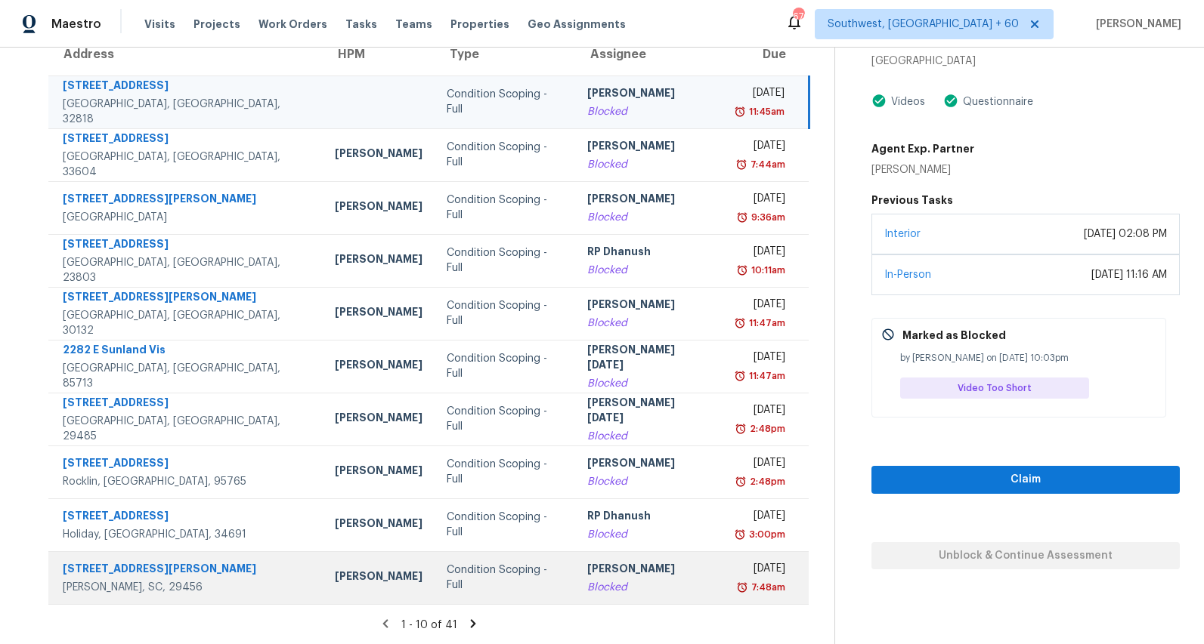
click at [587, 583] on div "Blocked" at bounding box center [648, 587] width 122 height 15
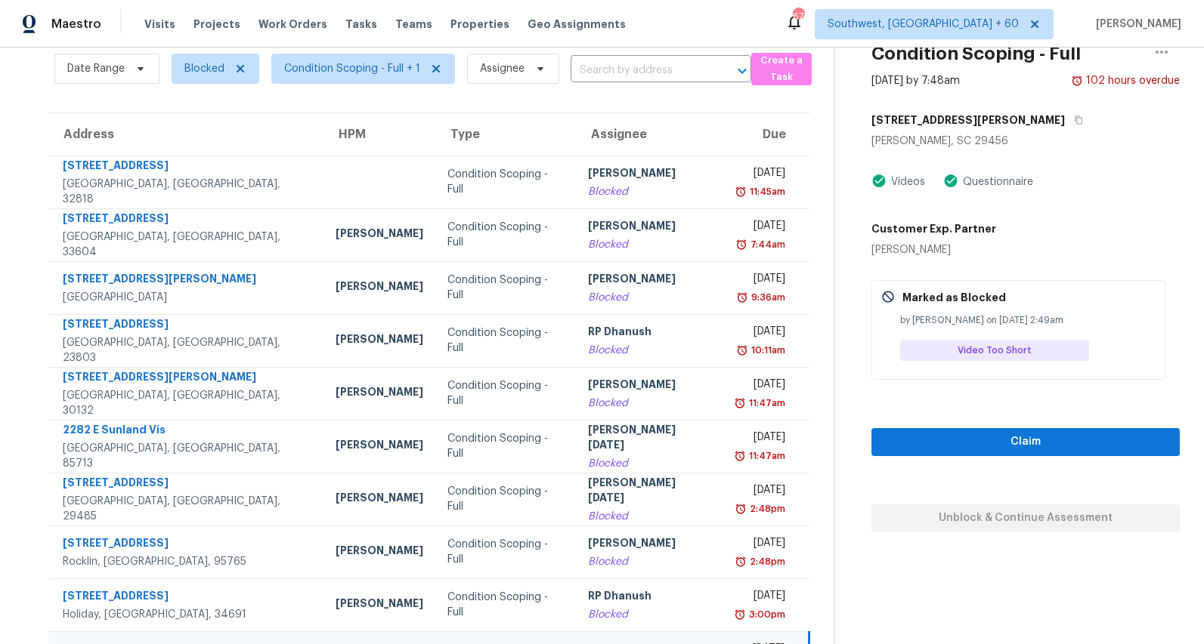
scroll to position [0, 0]
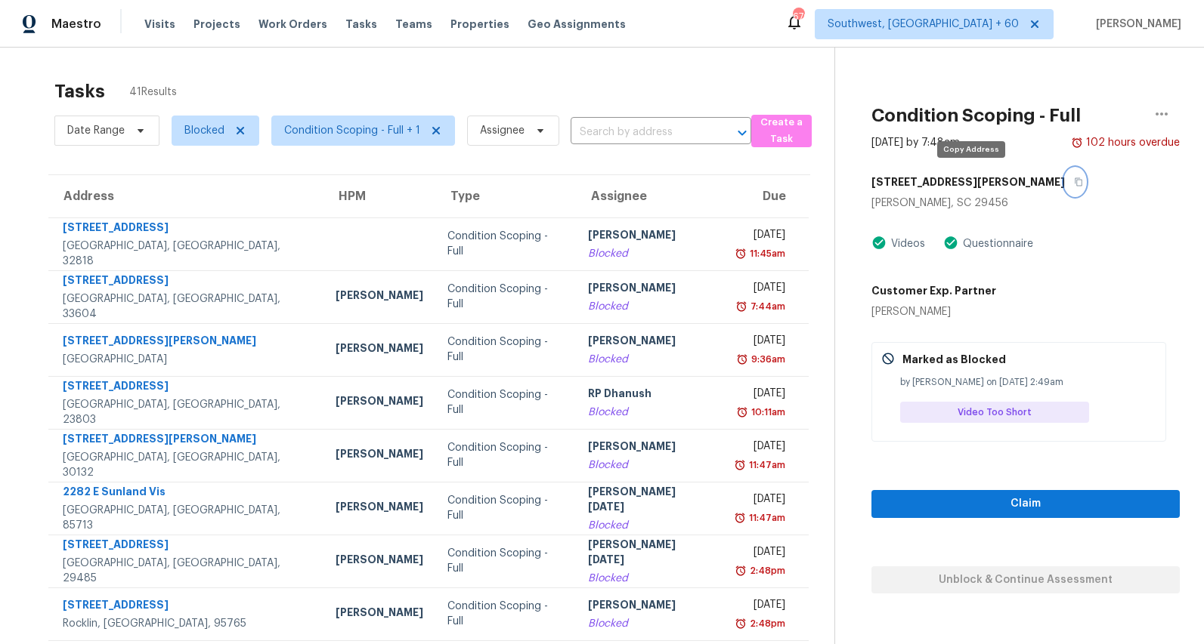
click at [1074, 182] on icon "button" at bounding box center [1078, 182] width 8 height 8
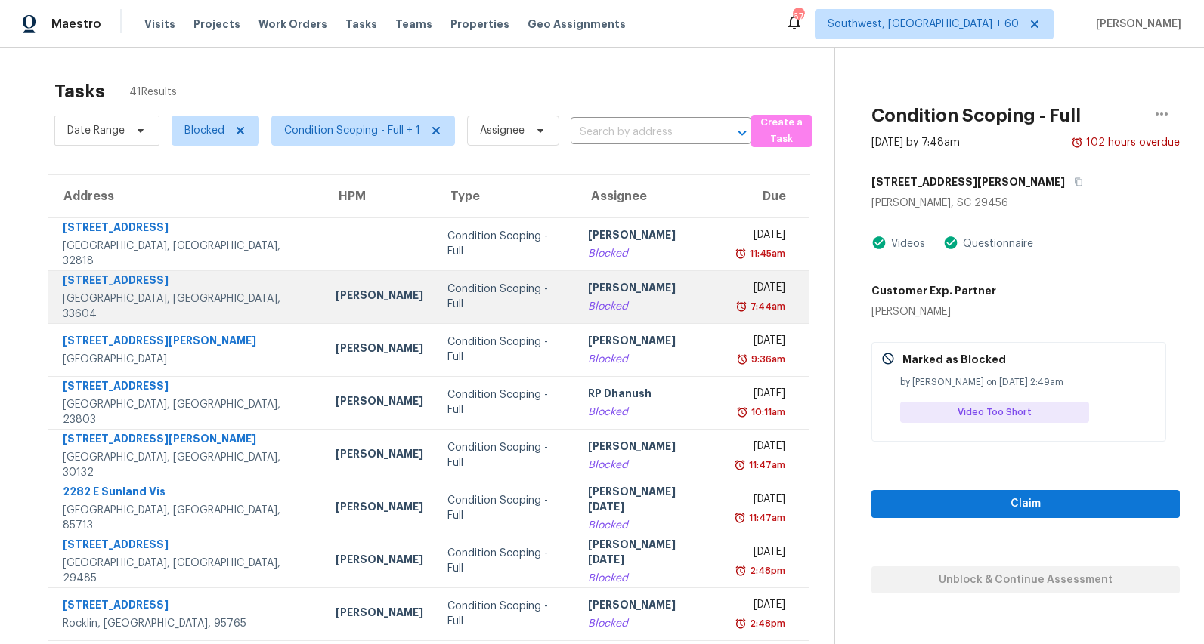
click at [576, 289] on td "Hariharan GV Blocked" at bounding box center [649, 296] width 147 height 53
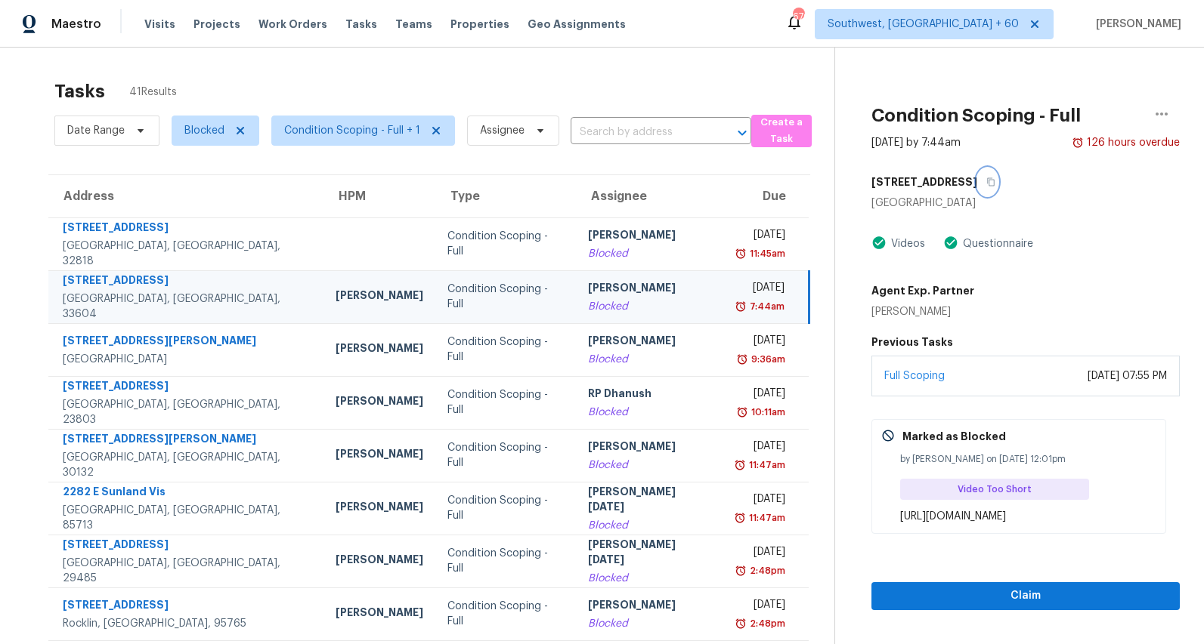
click at [986, 184] on icon "button" at bounding box center [990, 182] width 9 height 9
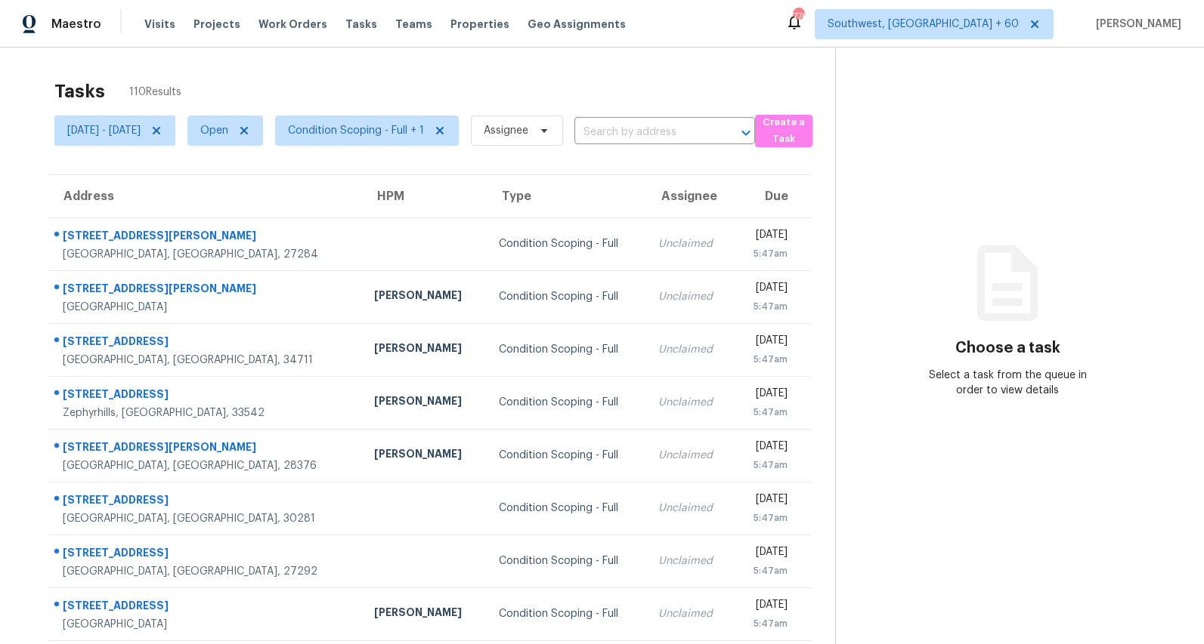
click at [187, 82] on div "Tasks 110 Results" at bounding box center [444, 91] width 780 height 39
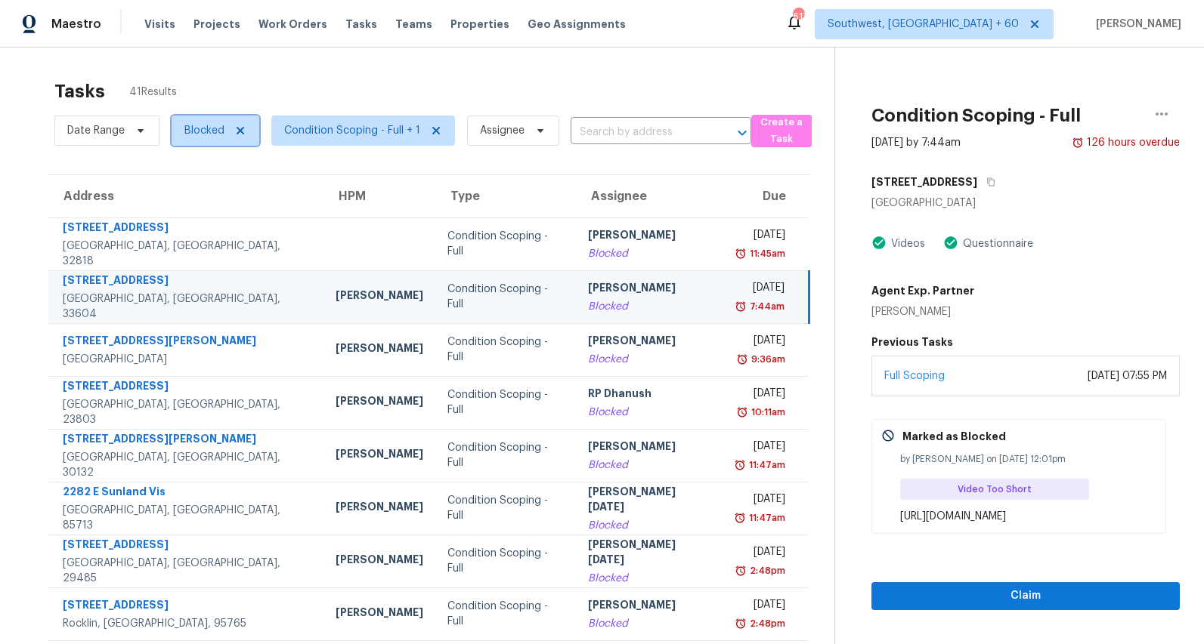
click at [217, 141] on span "Blocked" at bounding box center [216, 131] width 88 height 30
click at [208, 216] on label "Open" at bounding box center [204, 216] width 48 height 15
click at [190, 216] on input "Open" at bounding box center [185, 214] width 10 height 10
checkbox input "true"
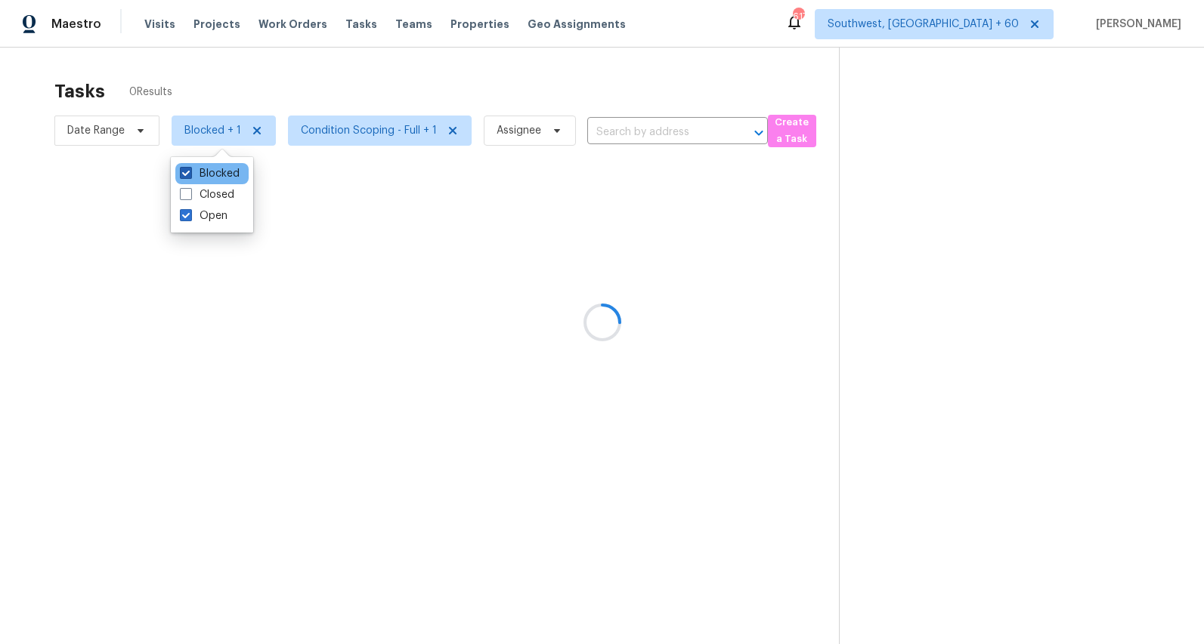
click at [216, 171] on label "Blocked" at bounding box center [210, 173] width 60 height 15
click at [190, 171] on input "Blocked" at bounding box center [185, 171] width 10 height 10
checkbox input "false"
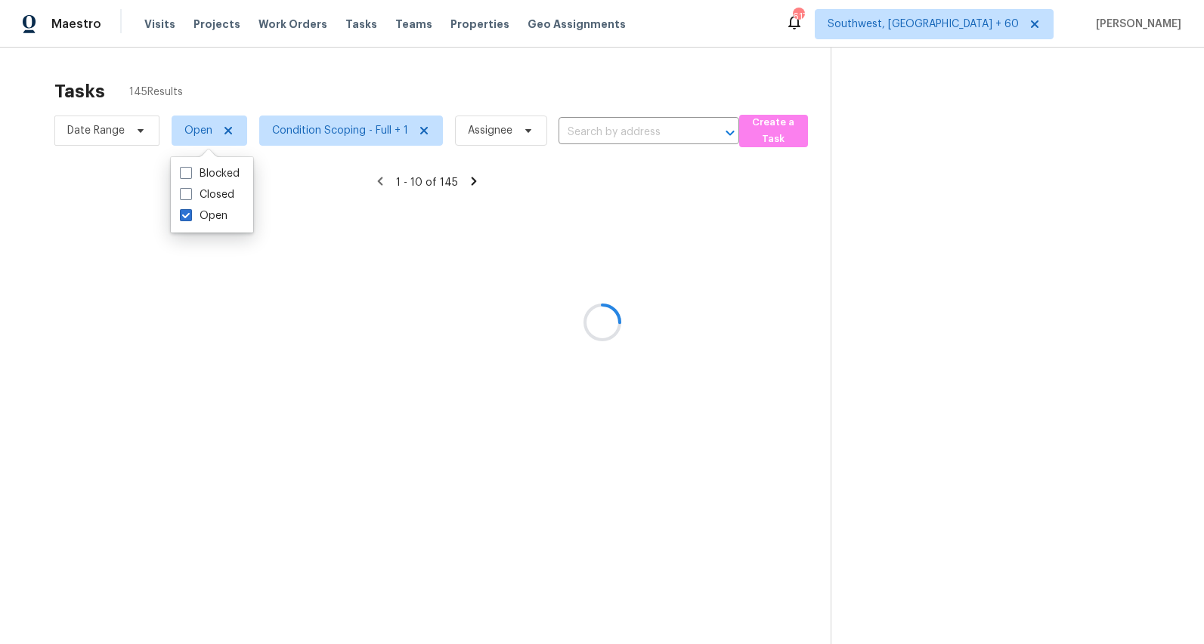
click at [198, 73] on div at bounding box center [602, 322] width 1204 height 644
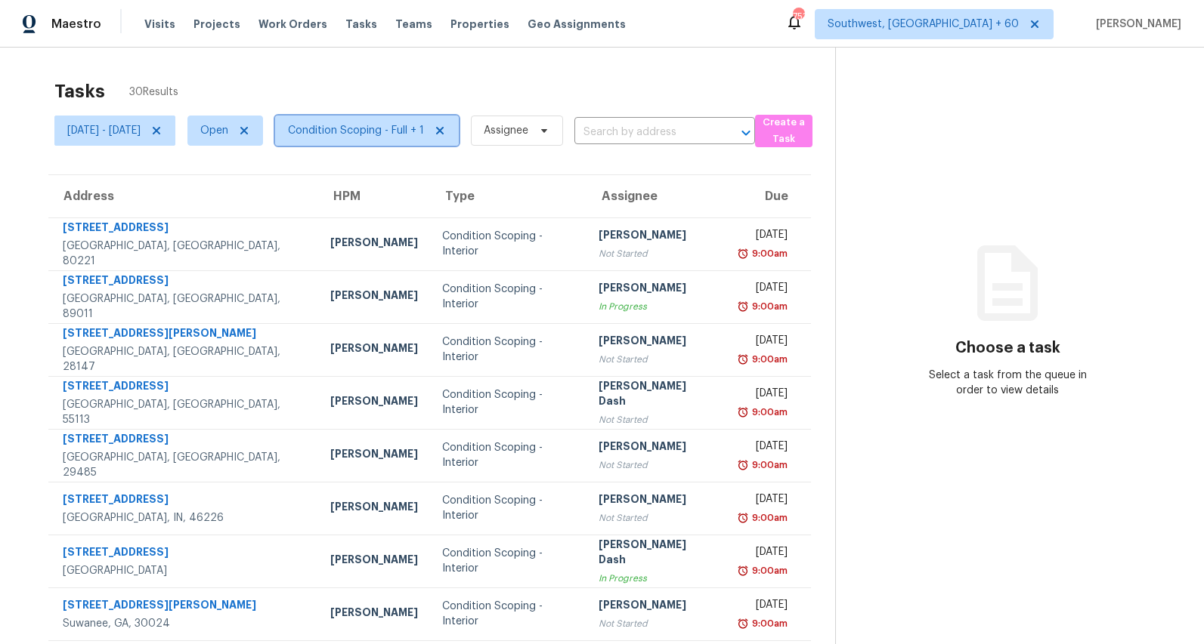
click at [440, 120] on span "Condition Scoping - Full + 1" at bounding box center [367, 131] width 184 height 30
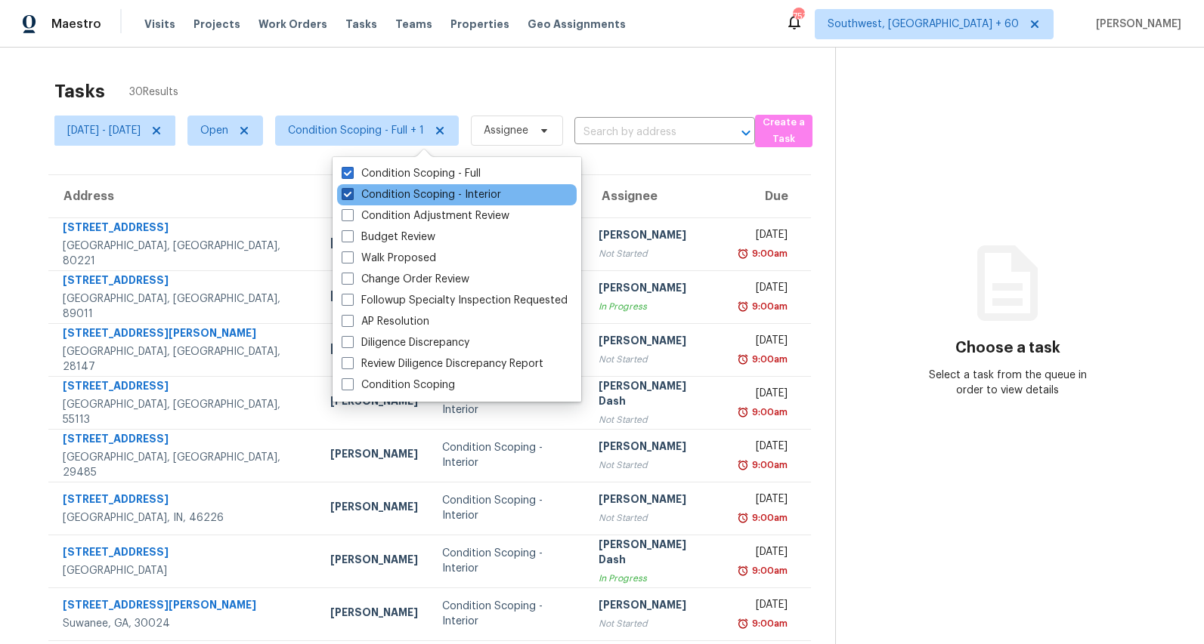
click at [442, 194] on label "Condition Scoping - Interior" at bounding box center [420, 194] width 159 height 15
click at [351, 194] on input "Condition Scoping - Interior" at bounding box center [346, 192] width 10 height 10
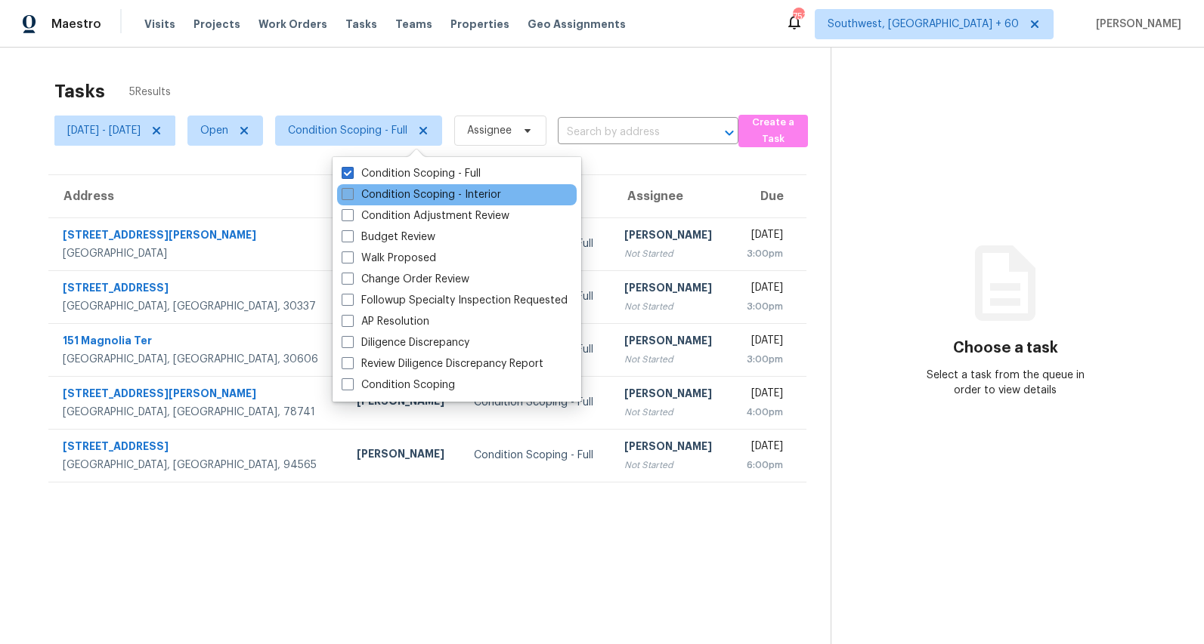
click at [422, 195] on label "Condition Scoping - Interior" at bounding box center [420, 194] width 159 height 15
click at [351, 195] on input "Condition Scoping - Interior" at bounding box center [346, 192] width 10 height 10
checkbox input "true"
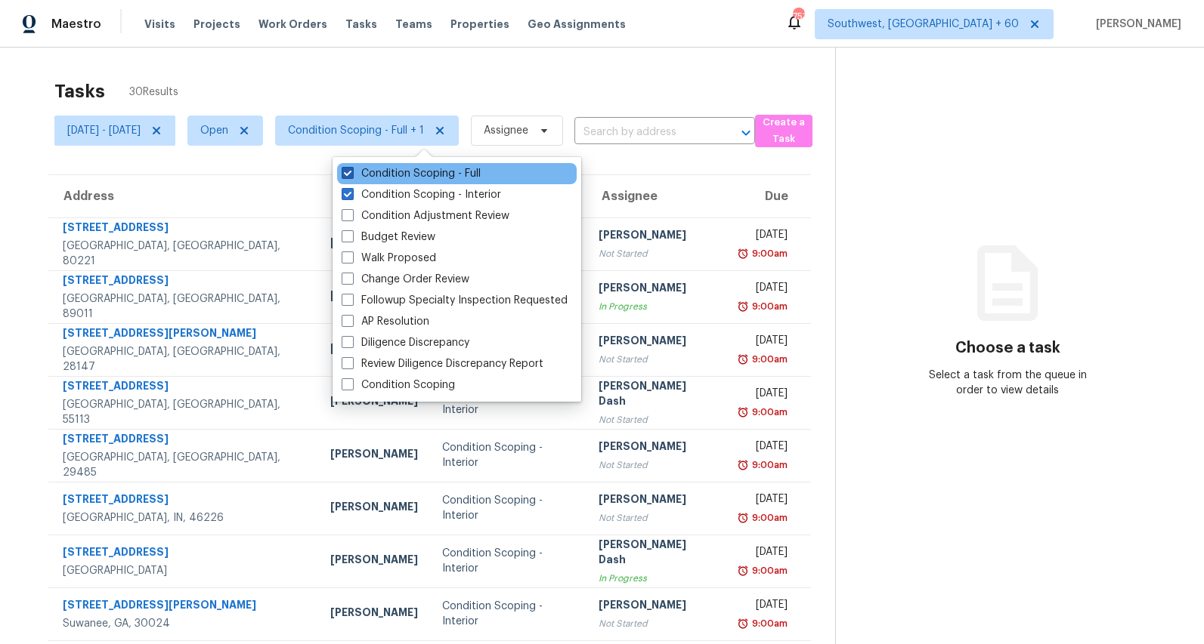
click at [403, 172] on label "Condition Scoping - Full" at bounding box center [410, 173] width 139 height 15
click at [351, 172] on input "Condition Scoping - Full" at bounding box center [346, 171] width 10 height 10
checkbox input "false"
click at [357, 79] on div "Tasks 25 Results" at bounding box center [444, 91] width 781 height 39
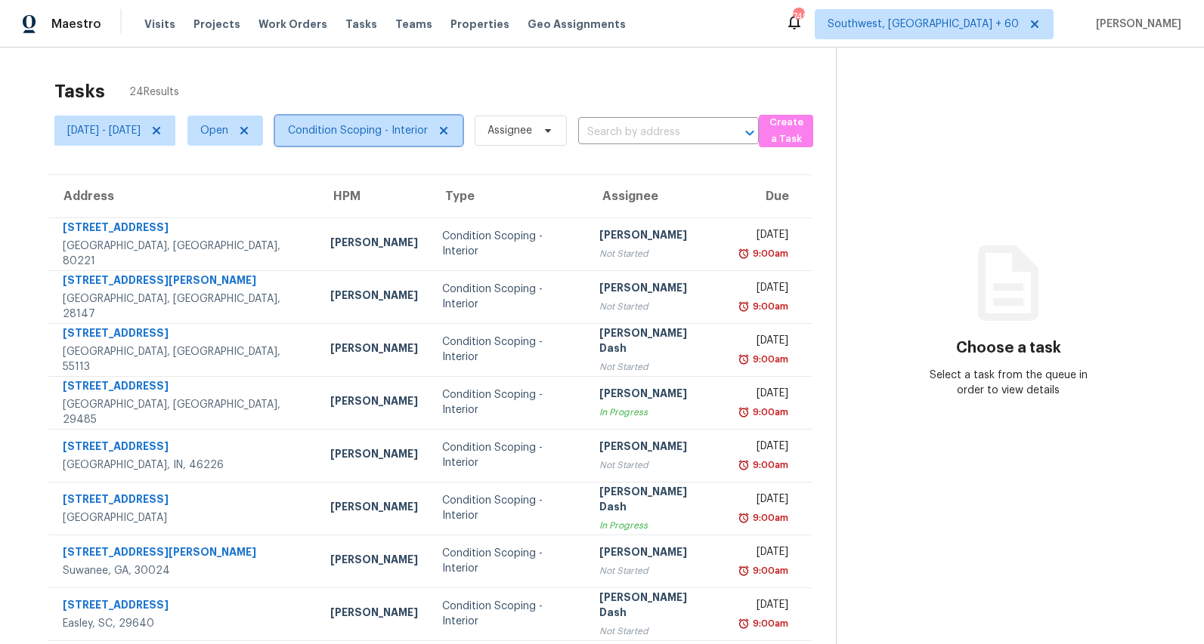
click at [395, 125] on span "Condition Scoping - Interior" at bounding box center [358, 130] width 140 height 15
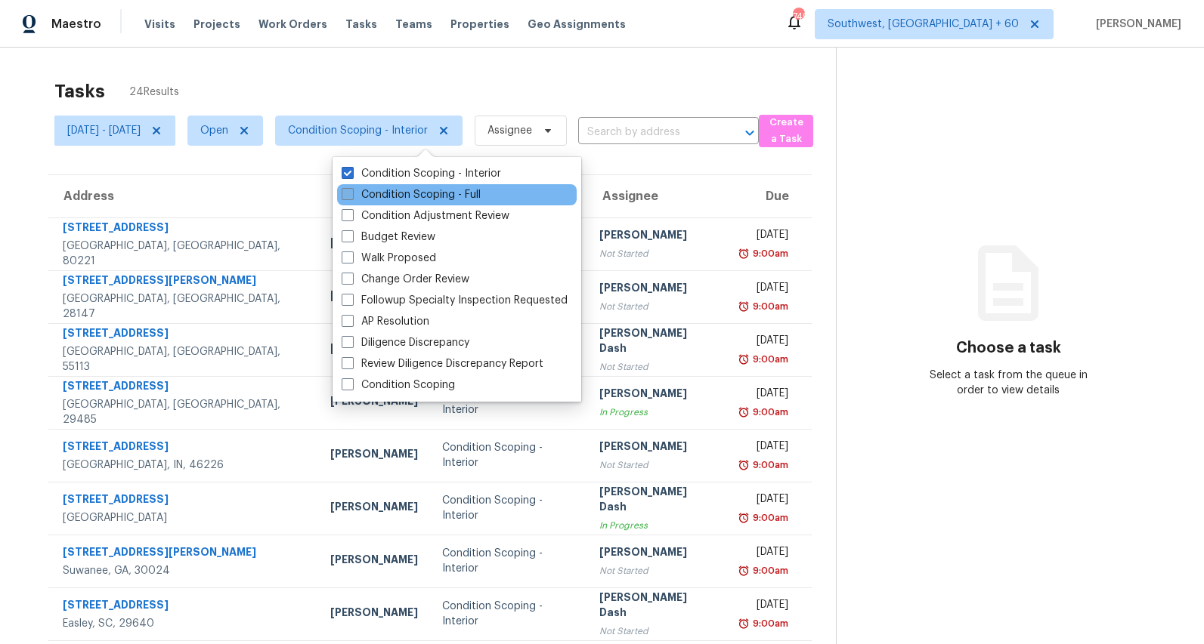
click at [384, 195] on label "Condition Scoping - Full" at bounding box center [410, 194] width 139 height 15
click at [351, 195] on input "Condition Scoping - Full" at bounding box center [346, 192] width 10 height 10
checkbox input "true"
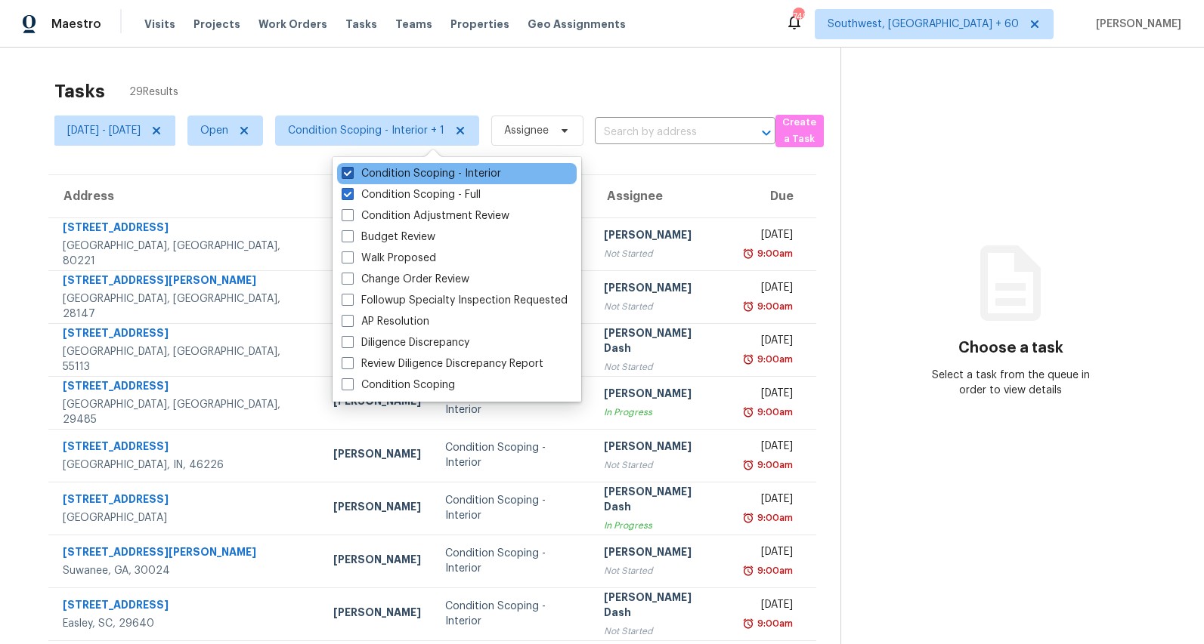
click at [384, 175] on label "Condition Scoping - Interior" at bounding box center [420, 173] width 159 height 15
click at [351, 175] on input "Condition Scoping - Interior" at bounding box center [346, 171] width 10 height 10
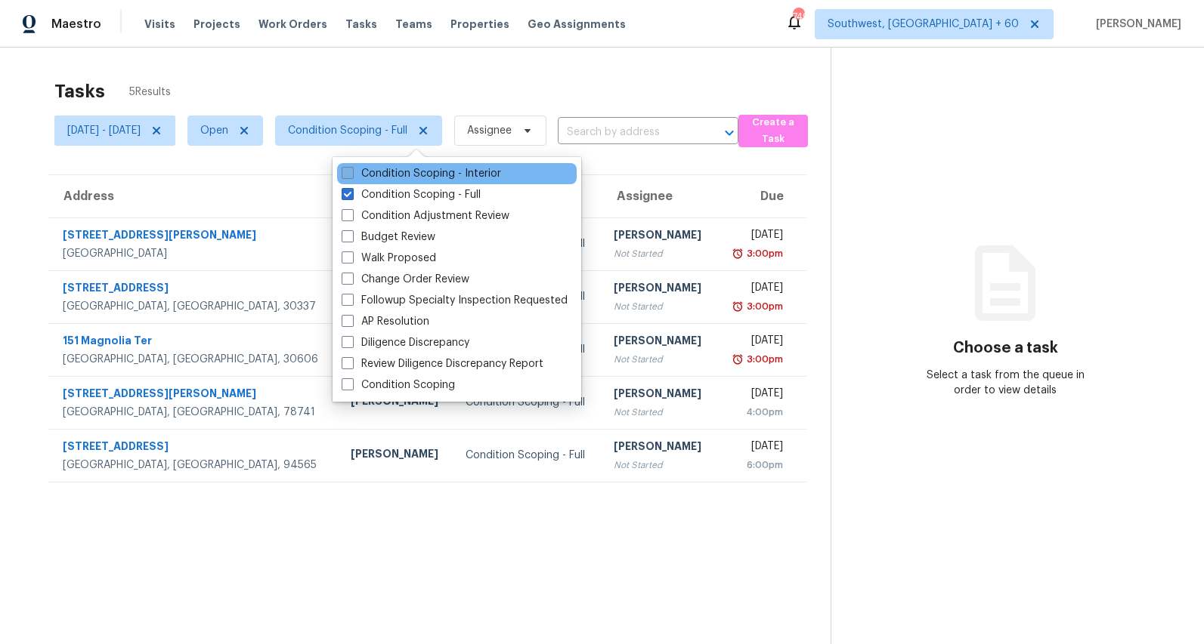
click at [381, 171] on label "Condition Scoping - Interior" at bounding box center [420, 173] width 159 height 15
click at [351, 171] on input "Condition Scoping - Interior" at bounding box center [346, 171] width 10 height 10
checkbox input "true"
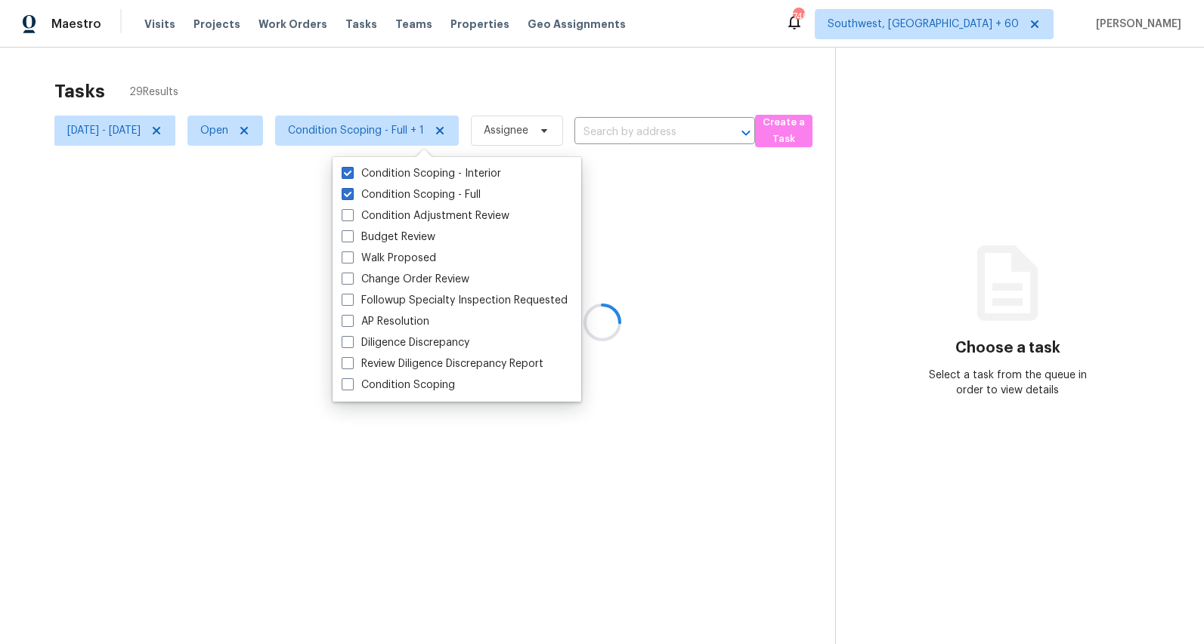
click at [299, 64] on div "Tasks 29 Results [DATE] - [DATE] Open Condition Scoping - Full + 1 Assignee ​ C…" at bounding box center [602, 370] width 1204 height 644
